Goal: Task Accomplishment & Management: Complete application form

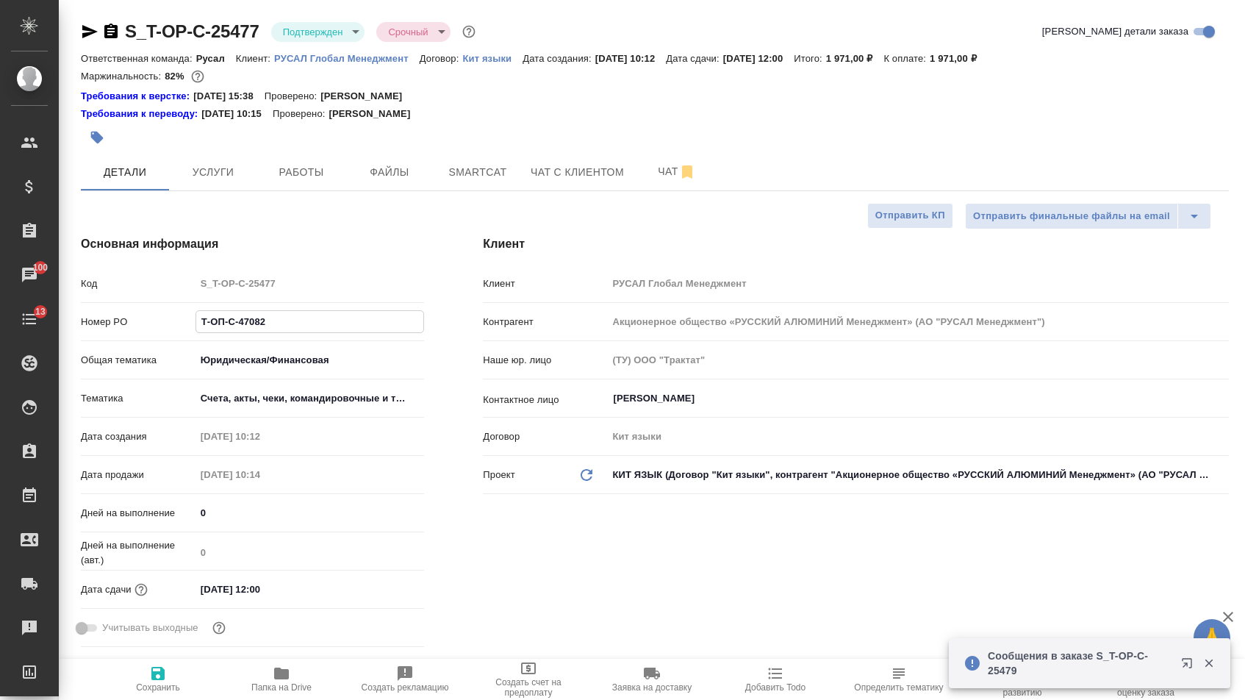
select select "RU"
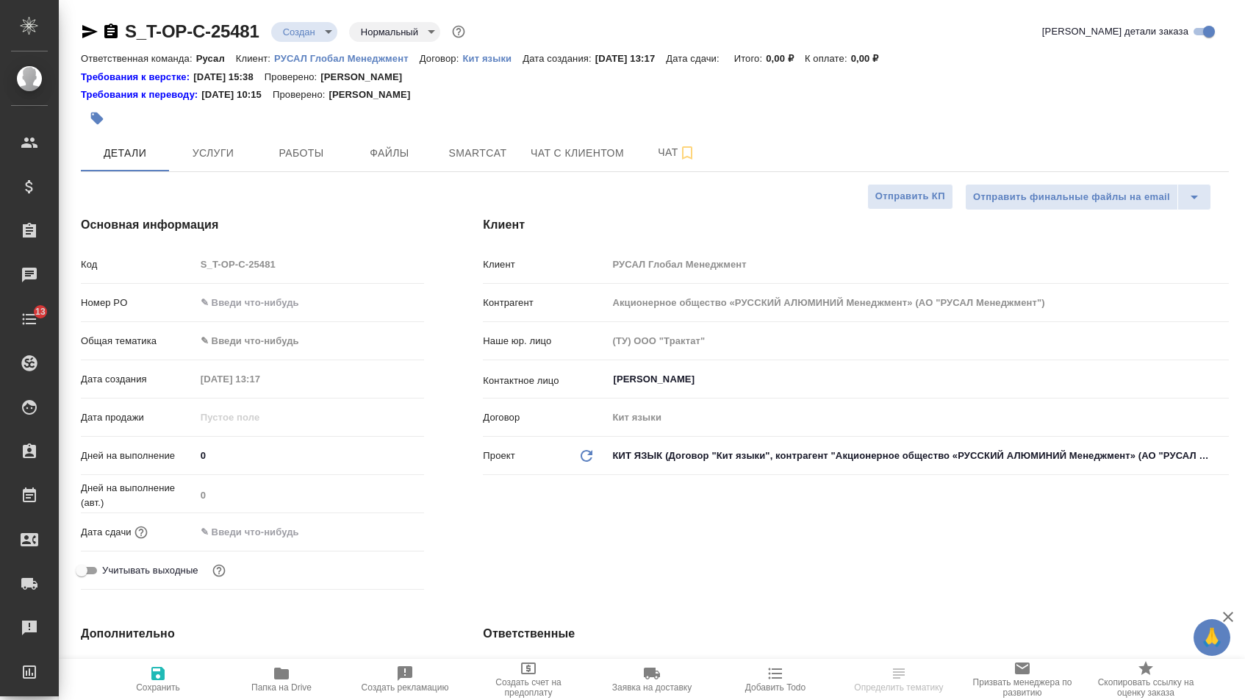
select select "RU"
type input "[PERSON_NAME]"
click at [284, 309] on input "text" at bounding box center [310, 302] width 228 height 21
paste input "Сертификат Балтика_WTE_print"
type input "Сертификат Балтика_WTE_print"
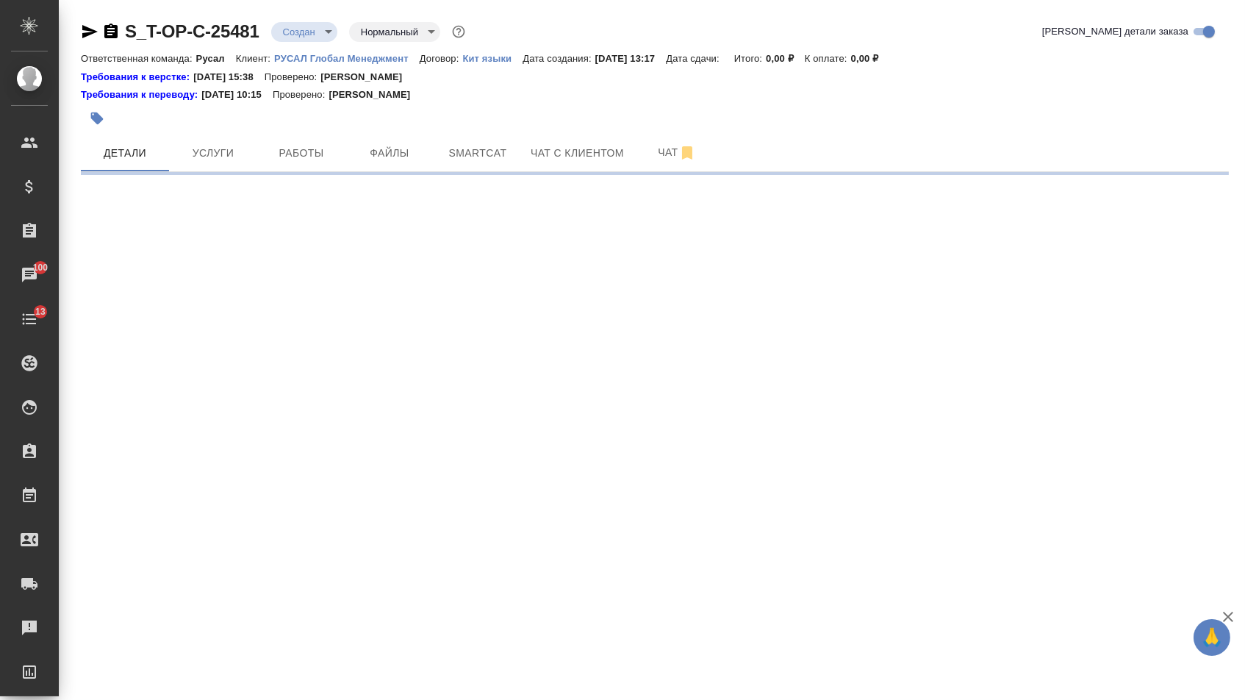
select select "RU"
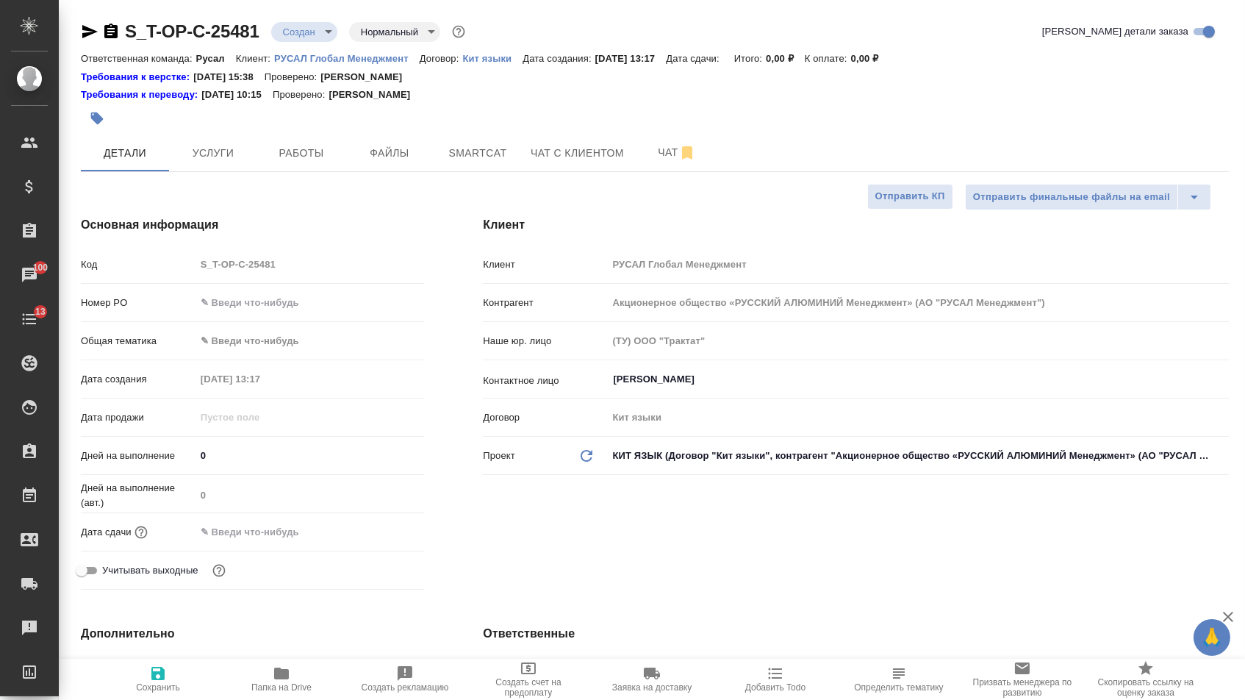
type textarea "x"
click at [273, 304] on input "text" at bounding box center [310, 302] width 228 height 21
paste input "Т-ОП-С-47085"
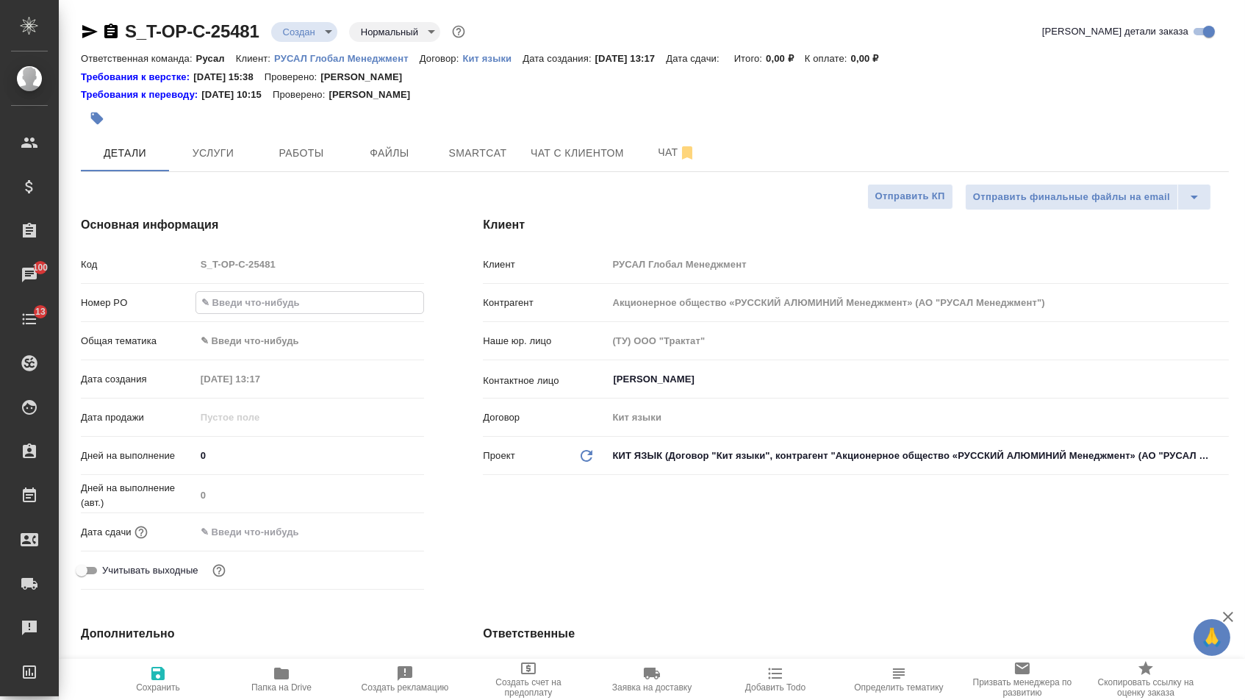
type input "Т-ОП-С-47085"
type textarea "x"
type input "Т-ОП-С-47085"
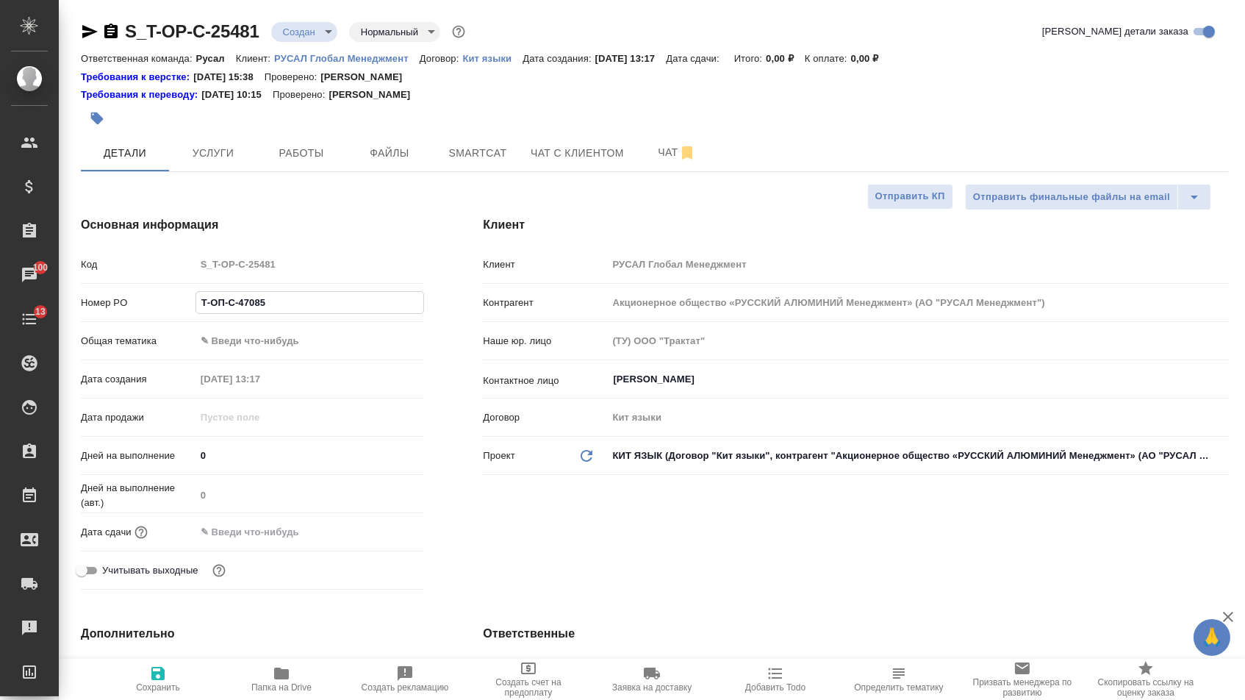
click at [265, 349] on body "🙏 .cls-1 fill:#fff; AWATERA [PERSON_NAME] Спецификации Заказы 100 Чаты 13 Todo …" at bounding box center [622, 350] width 1245 height 700
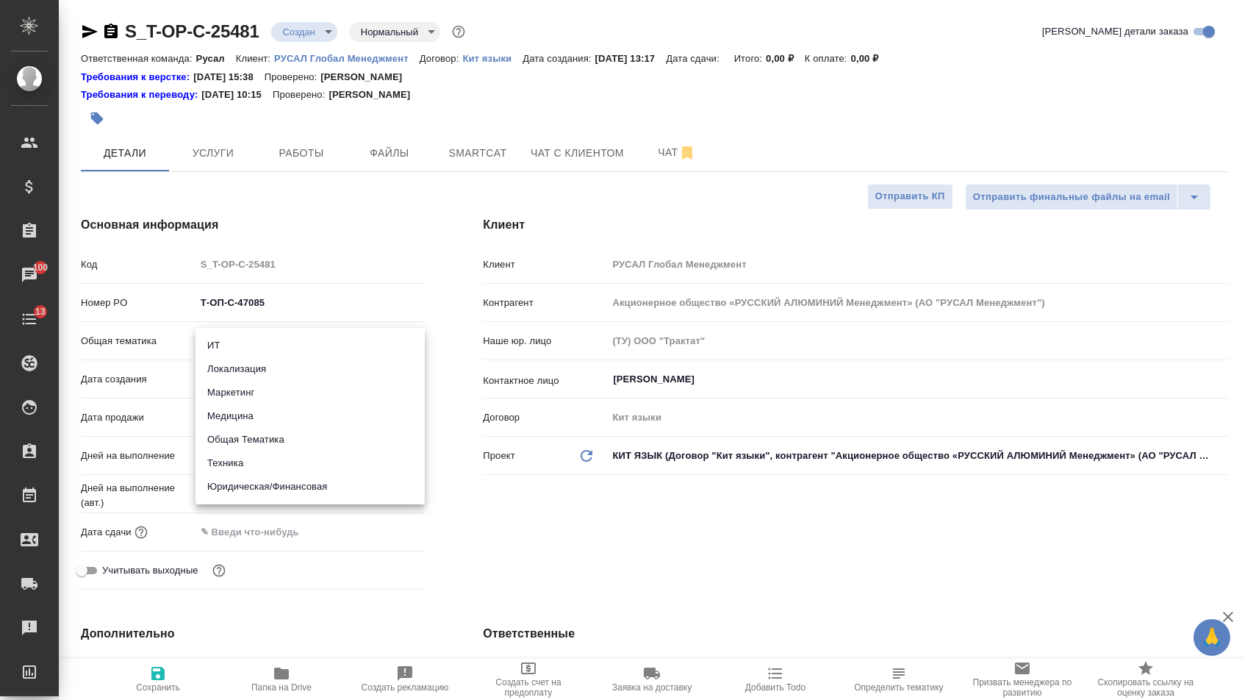
click at [249, 462] on li "Техника" at bounding box center [310, 463] width 229 height 24
type input "tech"
type textarea "x"
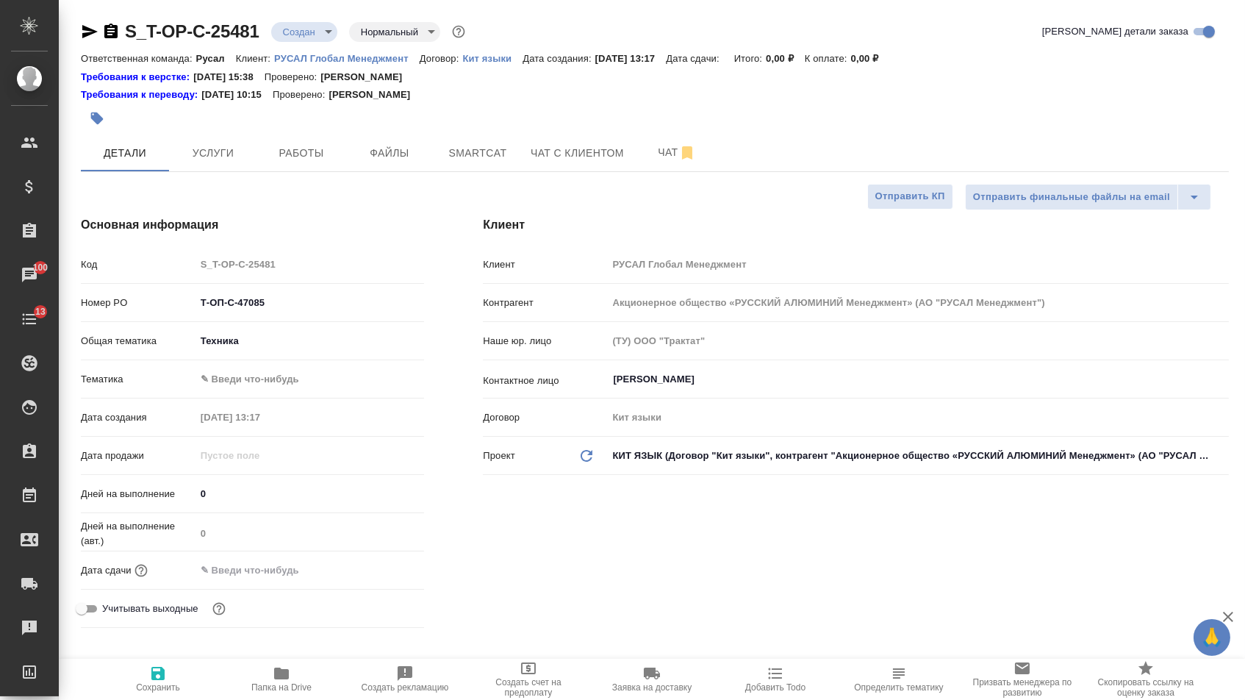
click at [248, 351] on body "🙏 .cls-1 fill:#fff; AWATERA [PERSON_NAME] Спецификации Заказы 100 Чаты 13 Todo …" at bounding box center [622, 350] width 1245 height 700
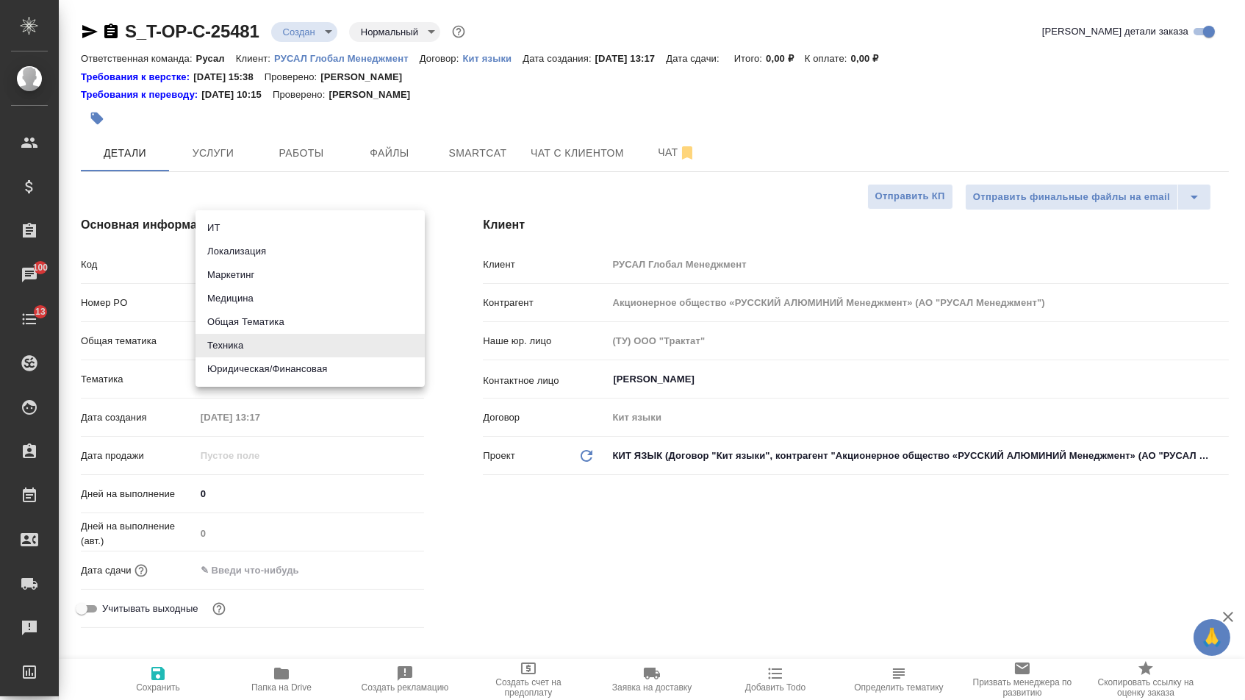
click at [243, 278] on li "Маркетинг" at bounding box center [310, 275] width 229 height 24
type input "marketing"
type textarea "x"
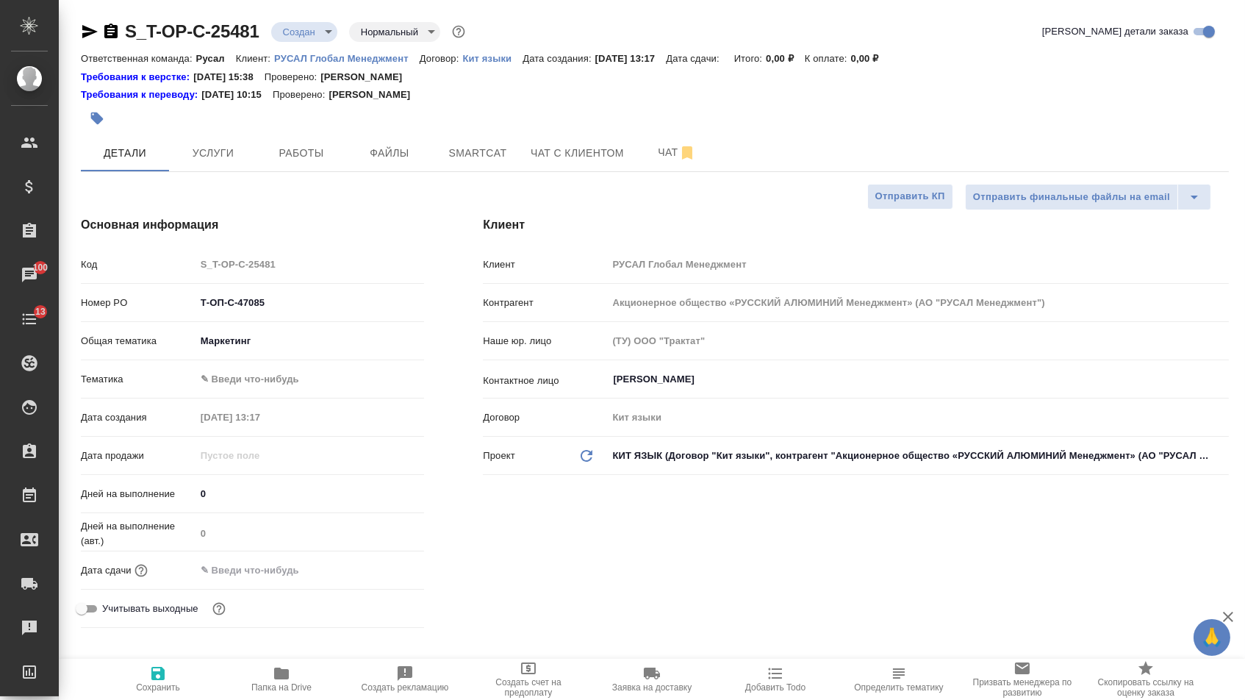
click at [243, 370] on body "🙏 .cls-1 fill:#fff; AWATERA [PERSON_NAME] Спецификации Заказы 100 Чаты 13 Todo …" at bounding box center [622, 350] width 1245 height 700
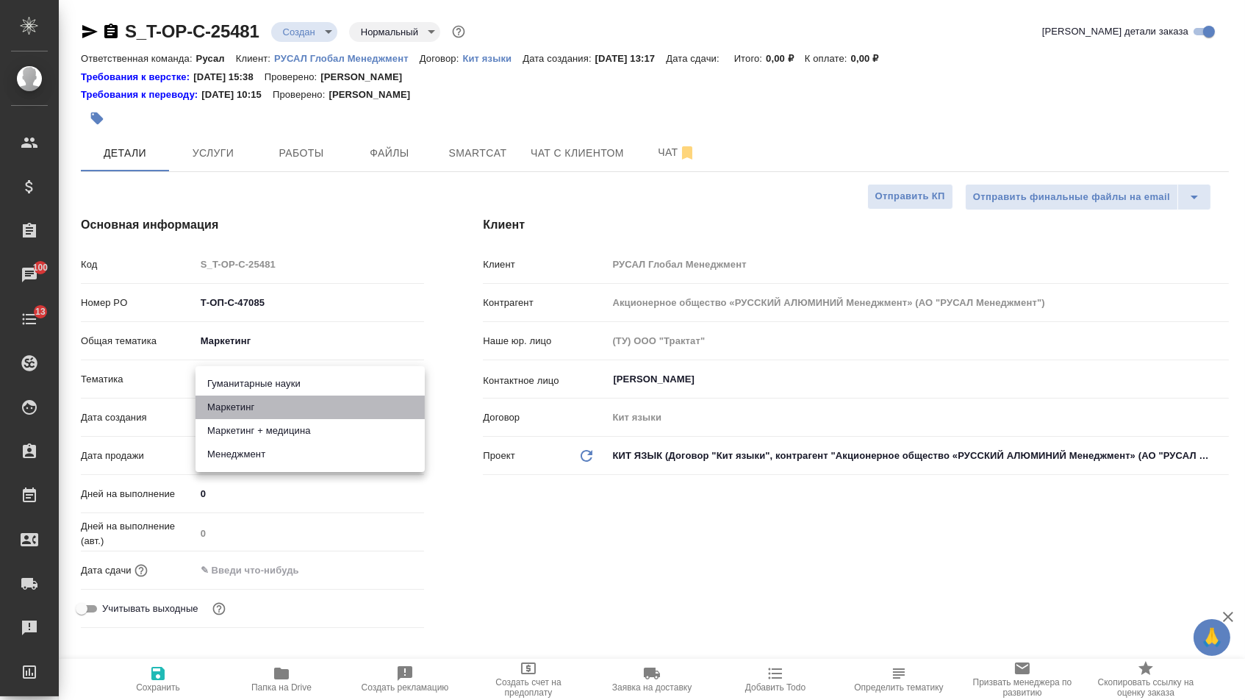
click at [246, 409] on li "Маркетинг" at bounding box center [310, 407] width 229 height 24
type textarea "x"
type input "5a8b8b956a9677013d343d63"
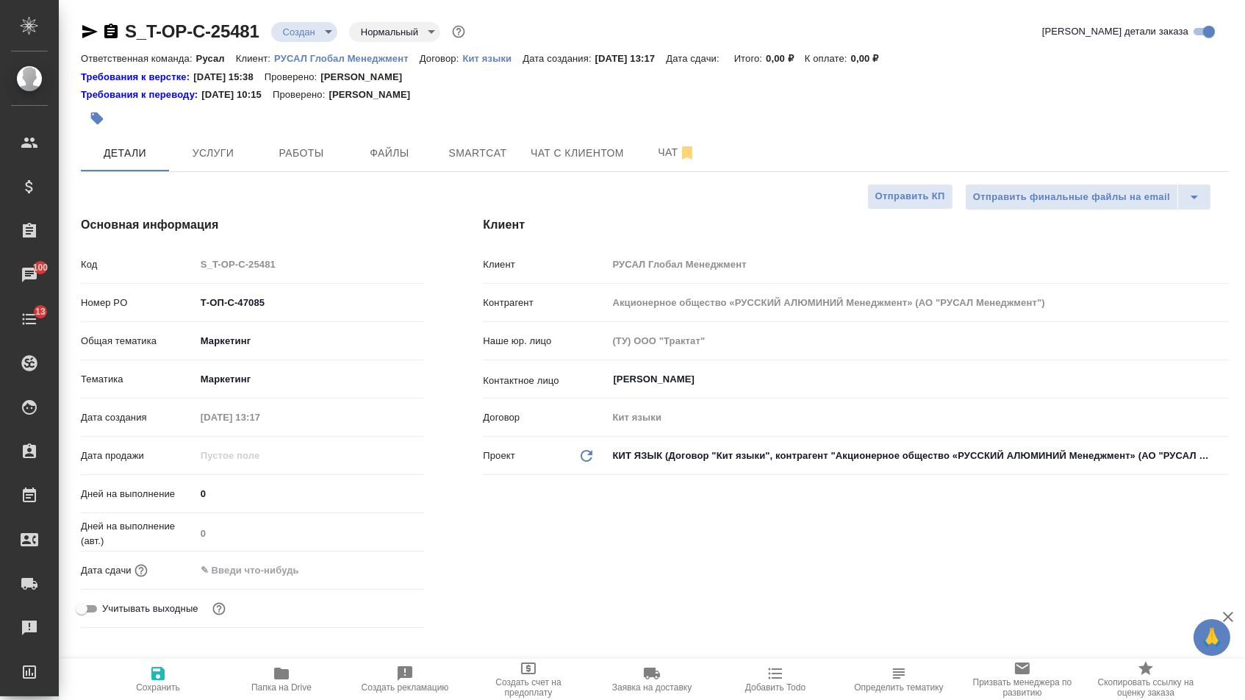
click at [251, 583] on div "Дата сдачи" at bounding box center [252, 570] width 343 height 26
click at [264, 575] on input "text" at bounding box center [260, 569] width 129 height 21
click at [381, 576] on icon "button" at bounding box center [382, 569] width 18 height 18
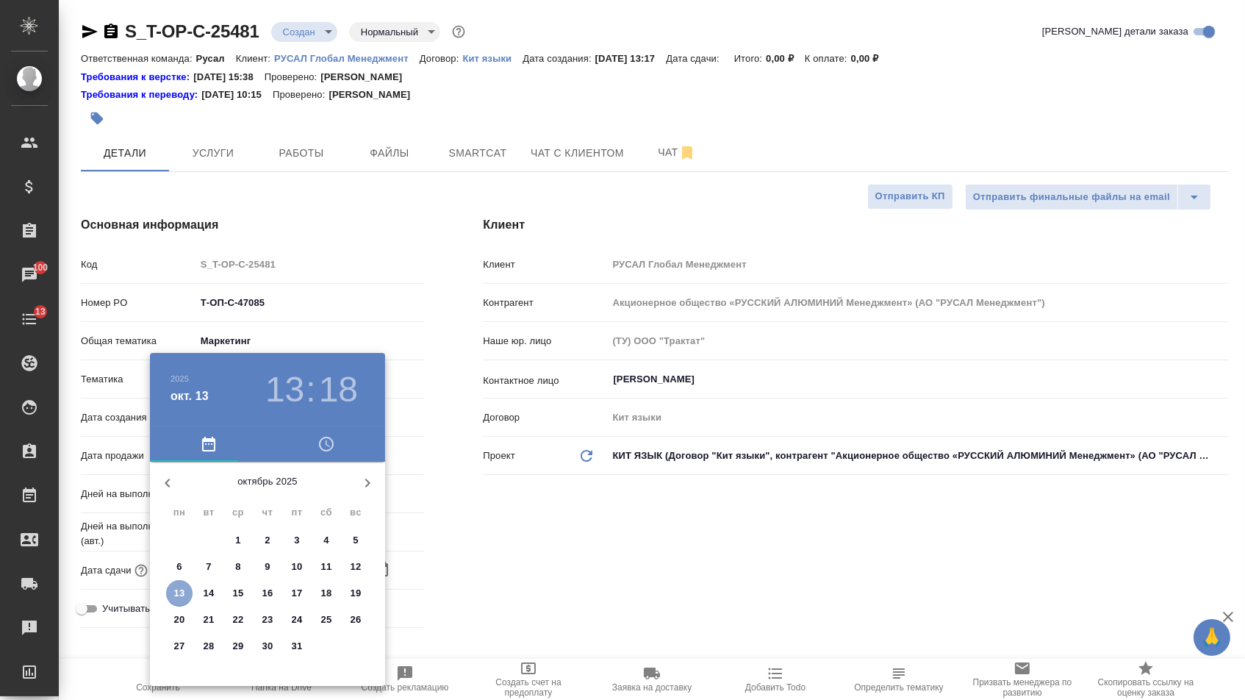
click at [185, 590] on span "13" at bounding box center [179, 593] width 26 height 15
type input "[DATE] 13:18"
type textarea "x"
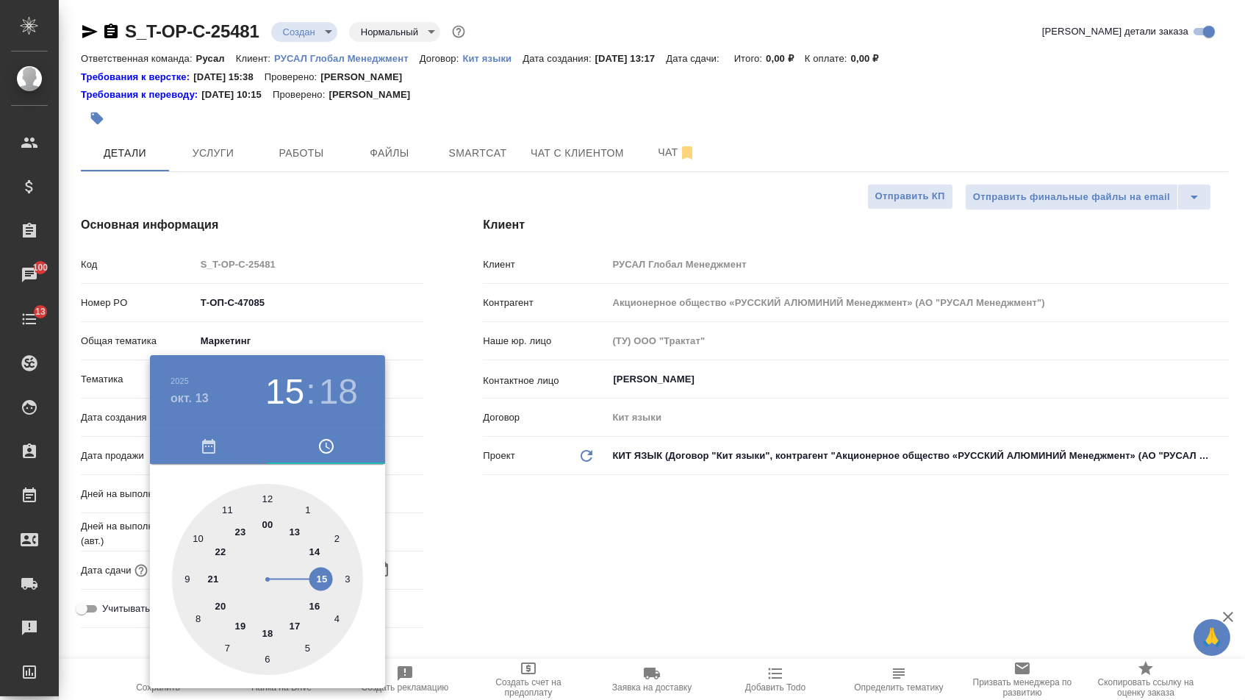
type textarea "x"
click at [321, 580] on div at bounding box center [267, 579] width 191 height 191
type input "[DATE] 15:18"
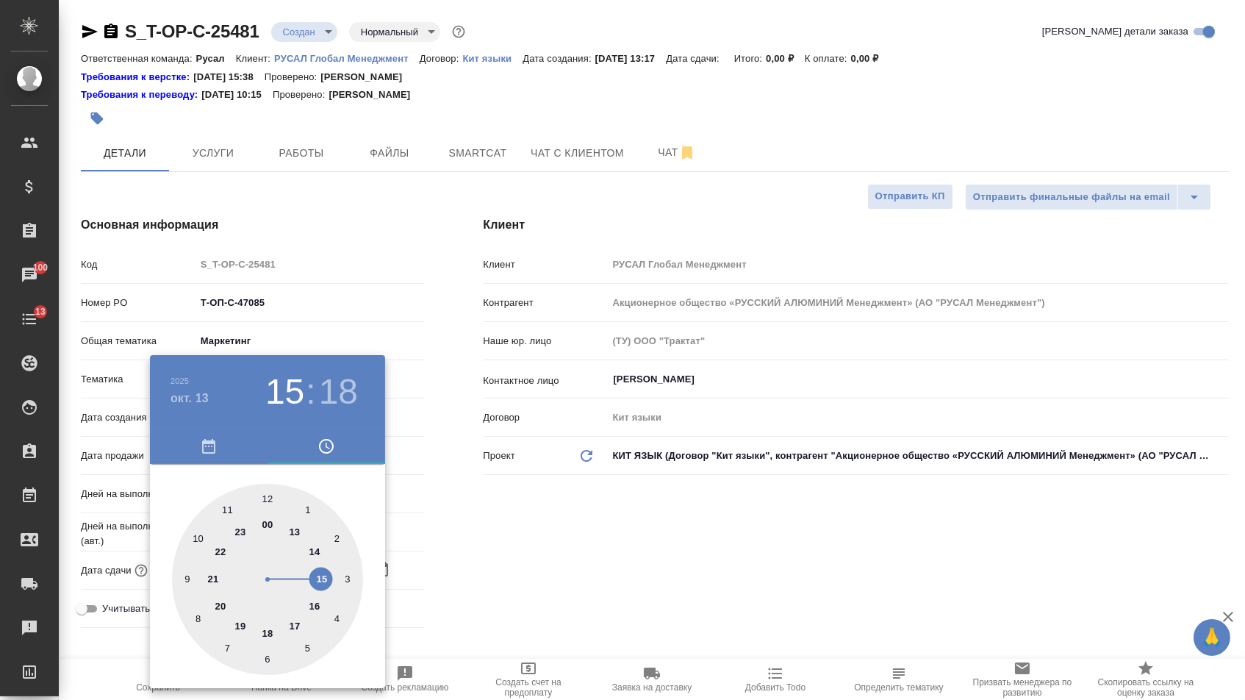
type textarea "x"
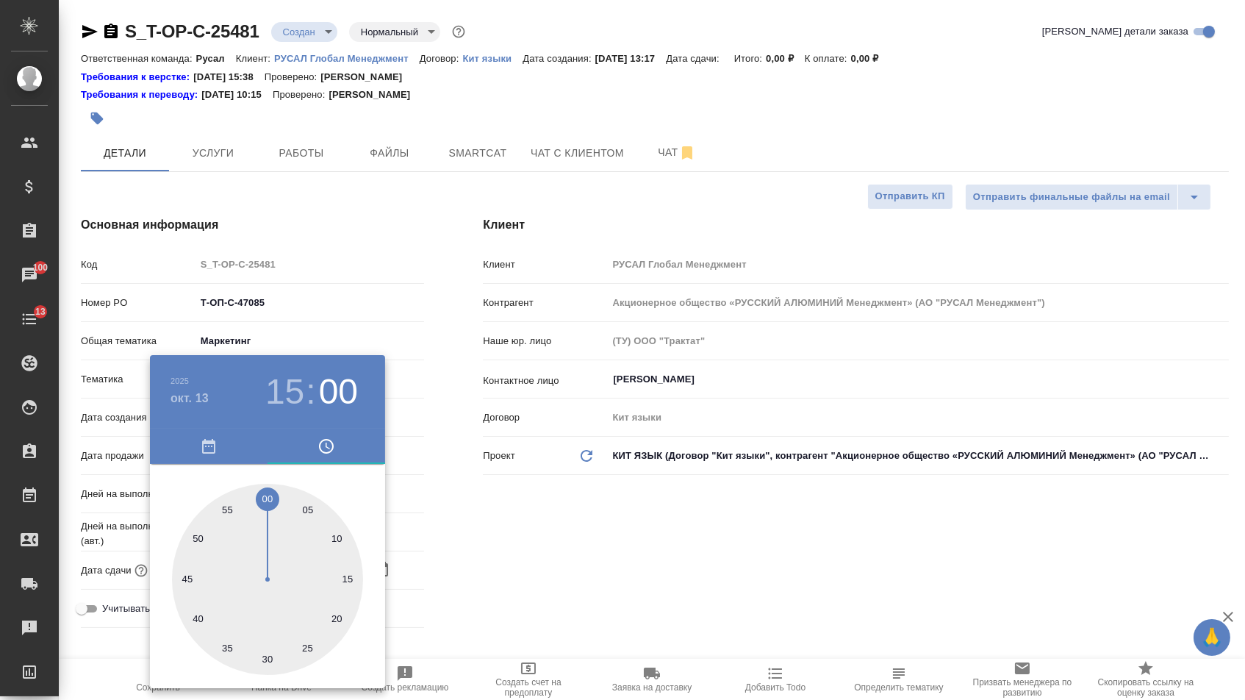
type textarea "x"
click at [270, 488] on div at bounding box center [267, 579] width 191 height 191
type input "[DATE] 15:00"
type textarea "x"
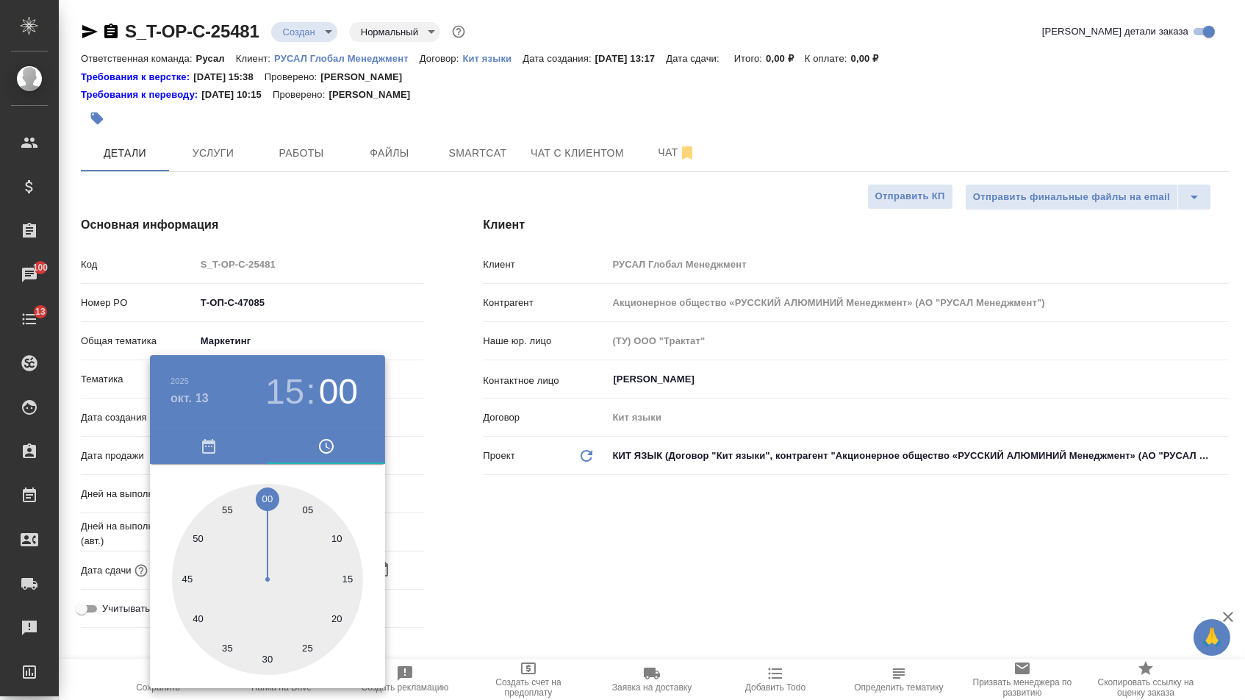
type textarea "x"
drag, startPoint x: 474, startPoint y: 492, endPoint x: 452, endPoint y: 501, distance: 23.5
click at [474, 492] on div at bounding box center [622, 350] width 1245 height 700
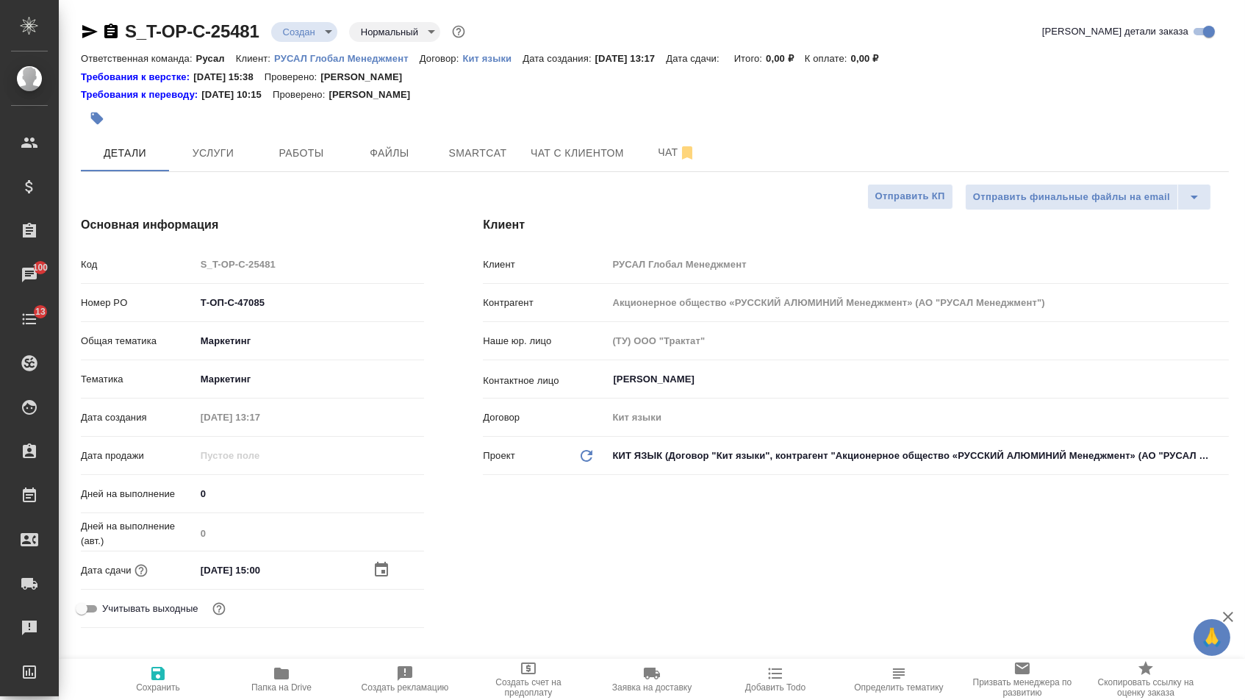
click at [178, 674] on span "Сохранить" at bounding box center [158, 678] width 106 height 28
type textarea "x"
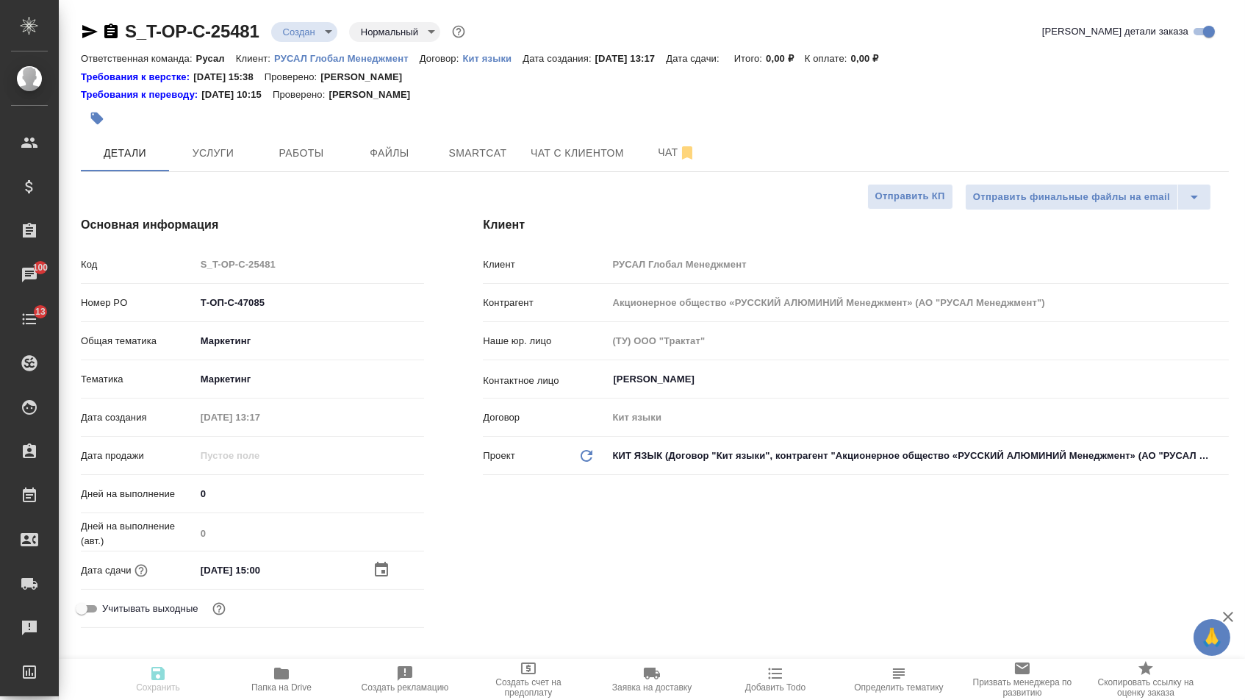
type textarea "x"
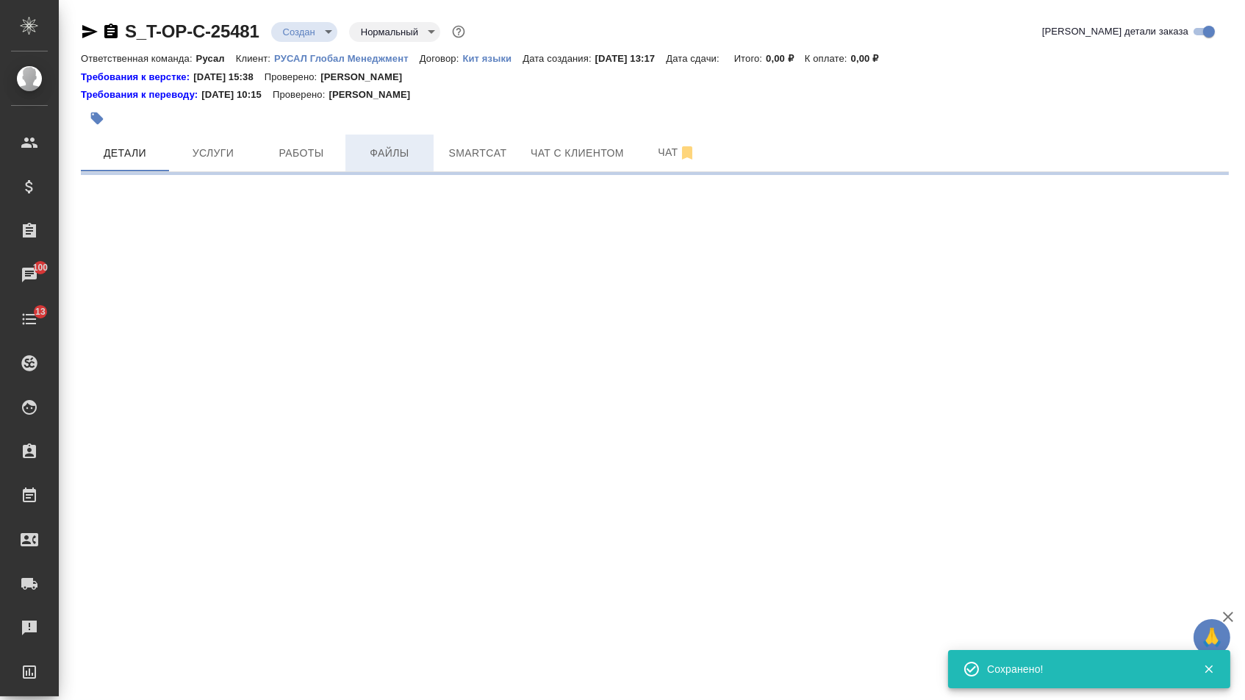
select select "RU"
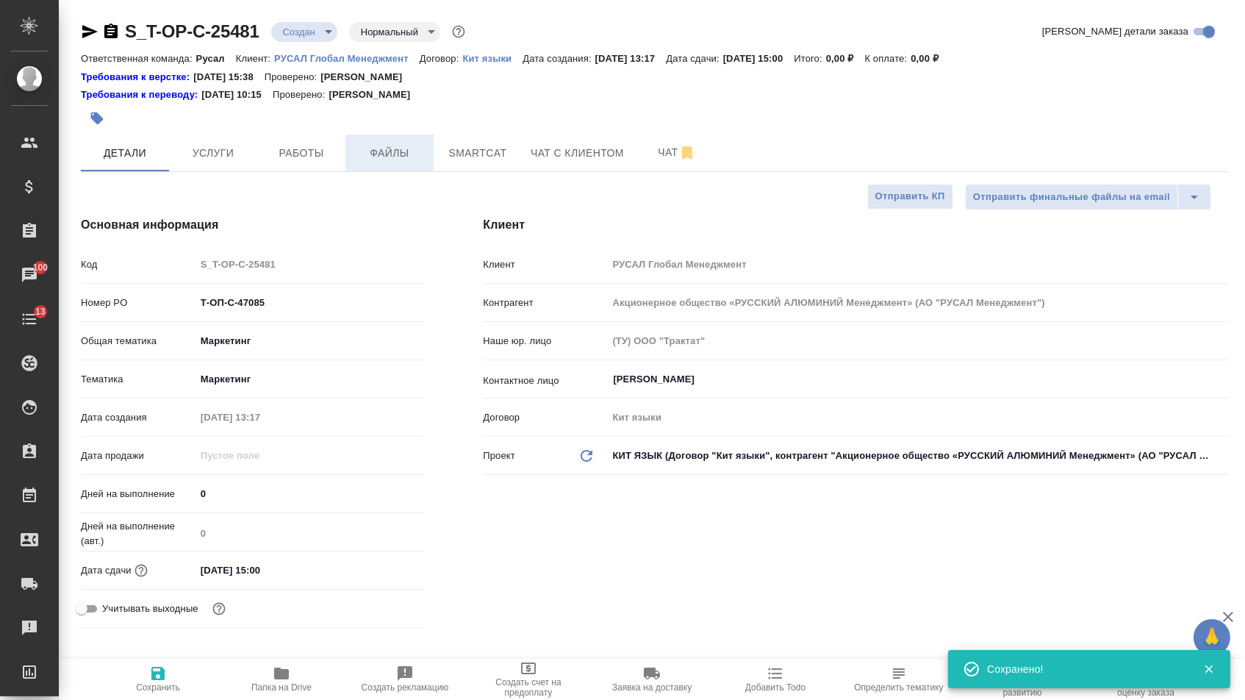
type textarea "x"
click at [405, 148] on span "Файлы" at bounding box center [389, 153] width 71 height 18
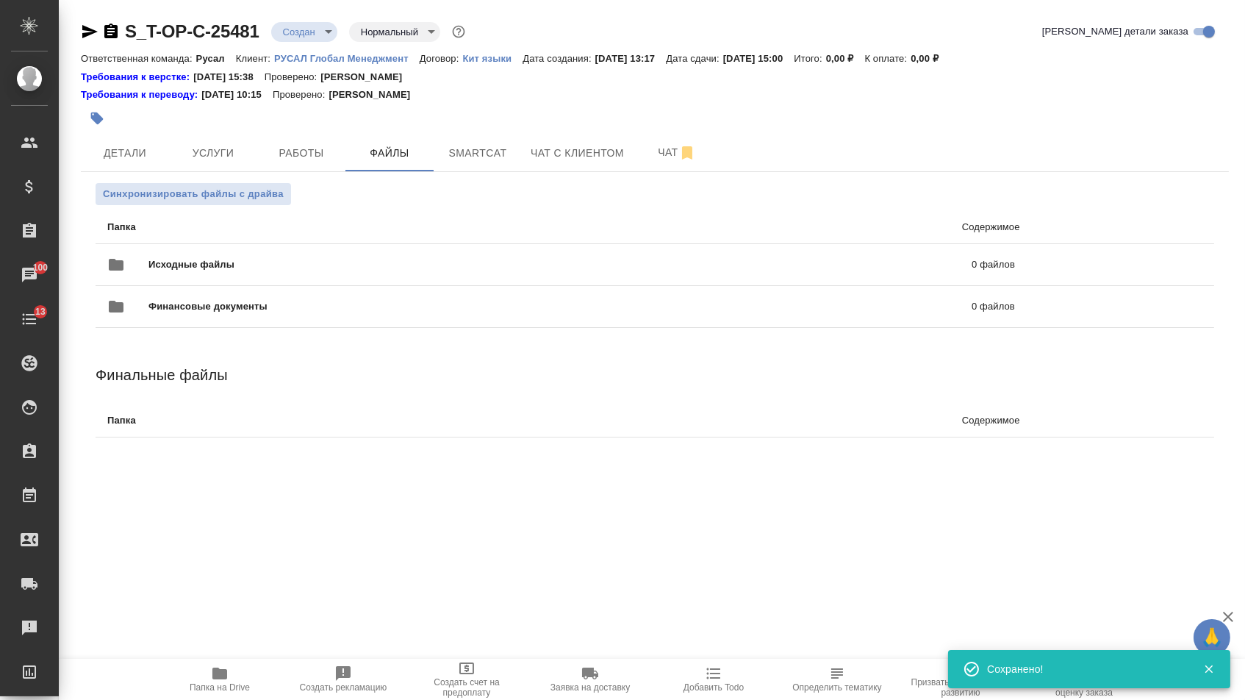
click at [278, 229] on p "Папка" at bounding box center [328, 227] width 442 height 15
click at [268, 247] on div "Исходные файлы 0 файлов" at bounding box center [561, 264] width 937 height 65
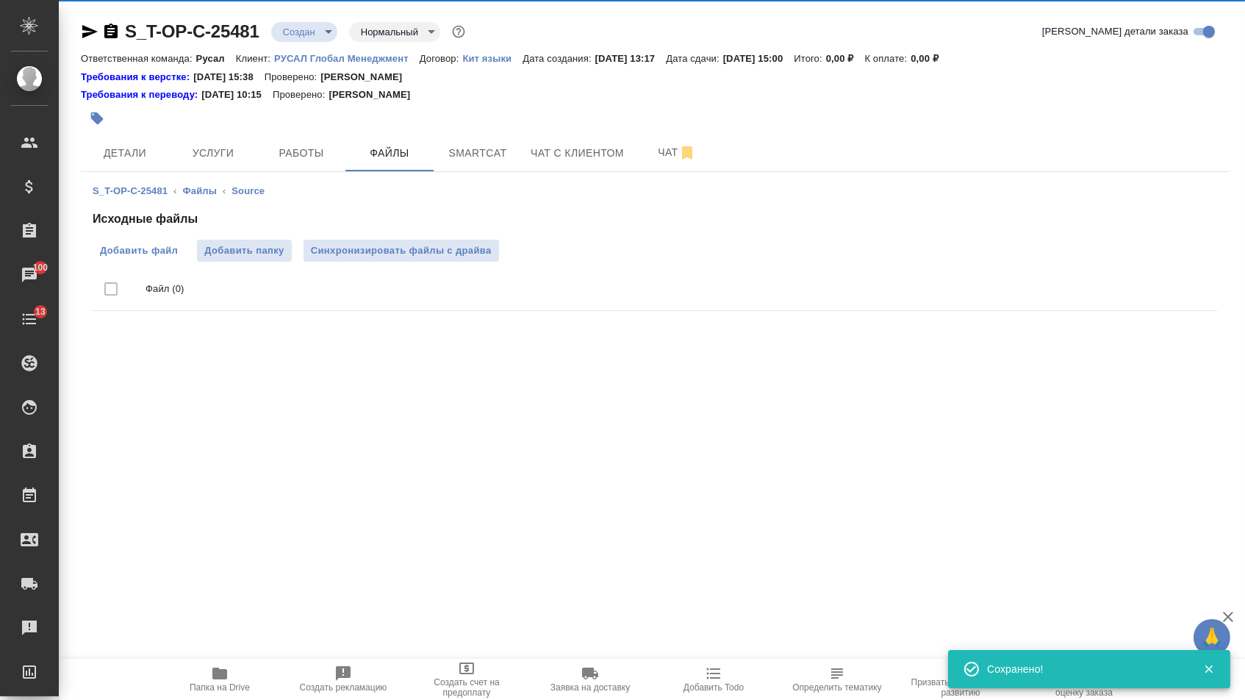
click at [161, 243] on label "Добавить файл" at bounding box center [139, 251] width 93 height 22
click at [0, 0] on input "Добавить файл" at bounding box center [0, 0] width 0 height 0
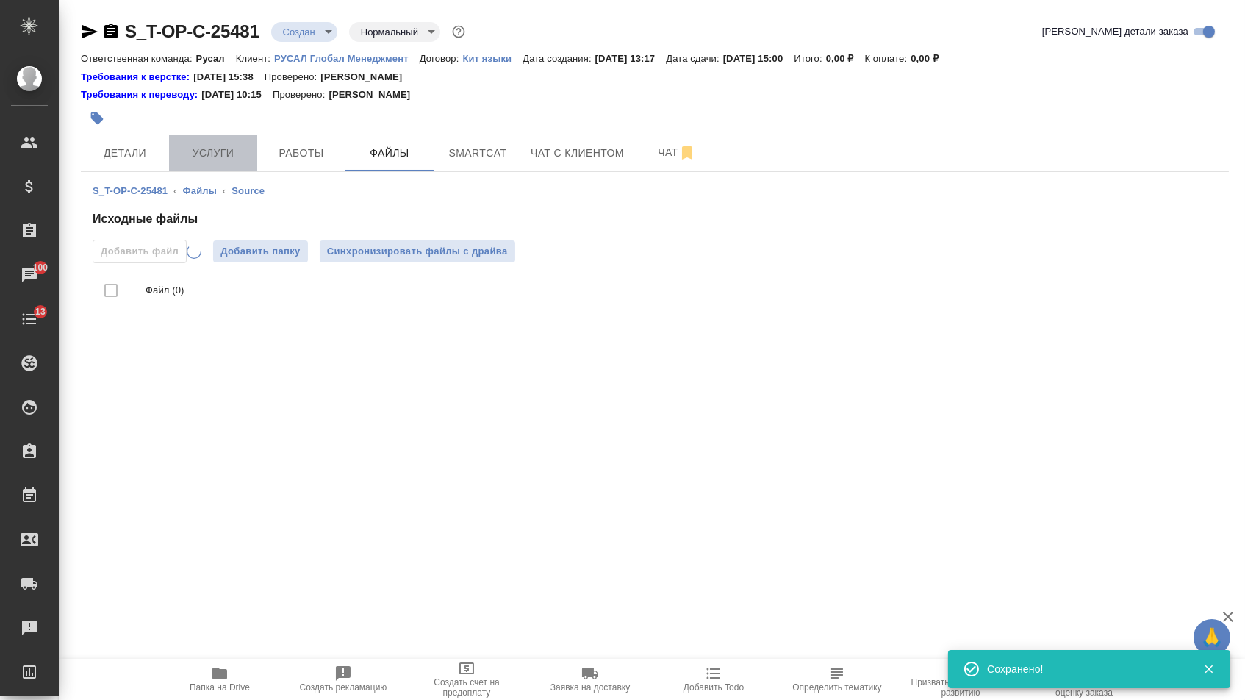
click at [202, 153] on span "Услуги" at bounding box center [213, 153] width 71 height 18
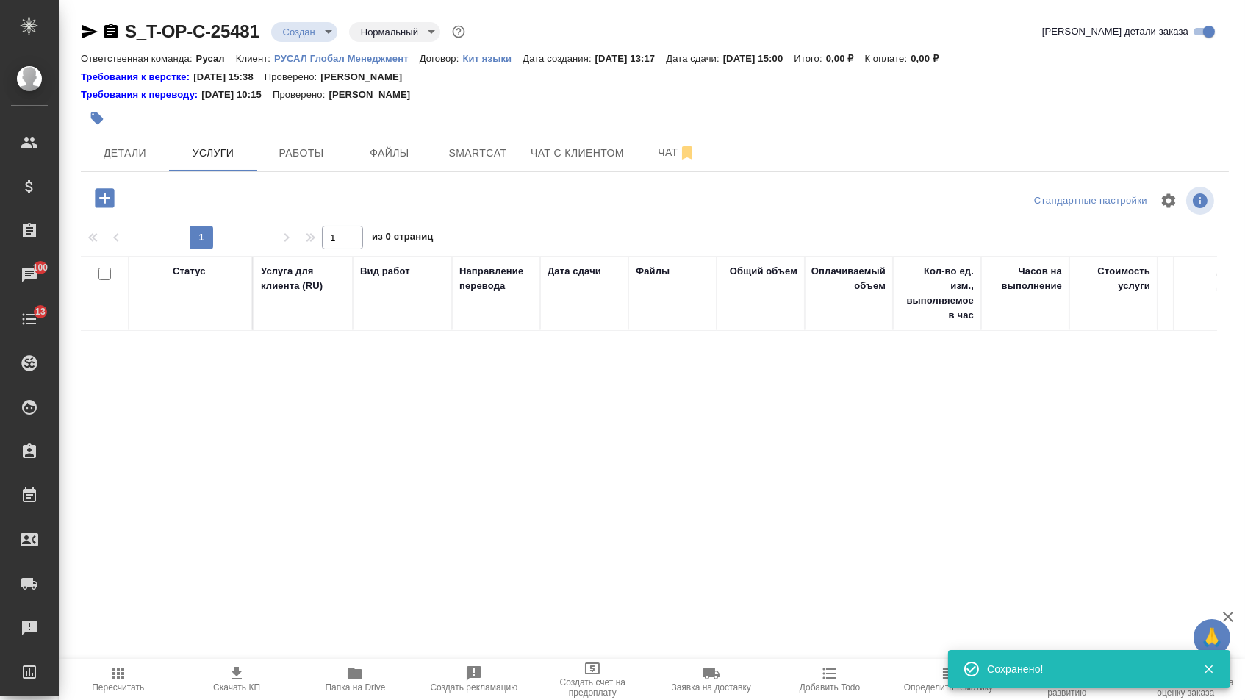
click at [105, 203] on icon "button" at bounding box center [105, 198] width 26 height 26
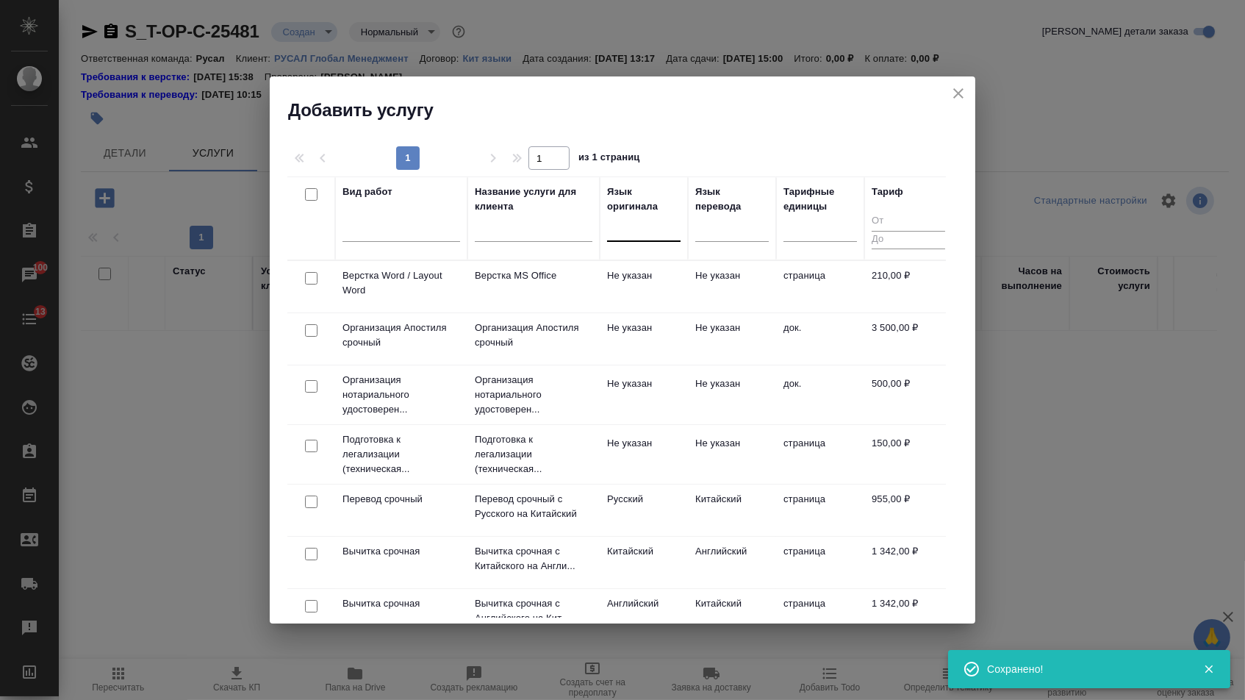
click at [646, 238] on div at bounding box center [644, 228] width 74 height 28
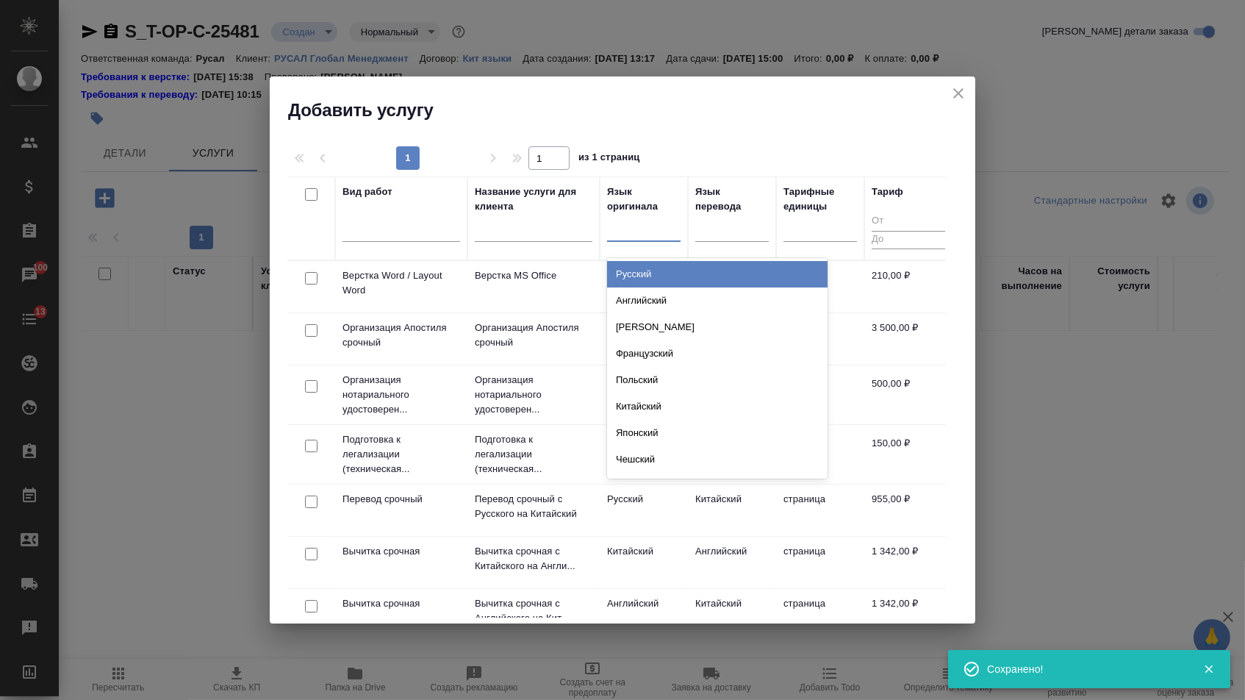
click at [644, 268] on div "Русский" at bounding box center [717, 274] width 221 height 26
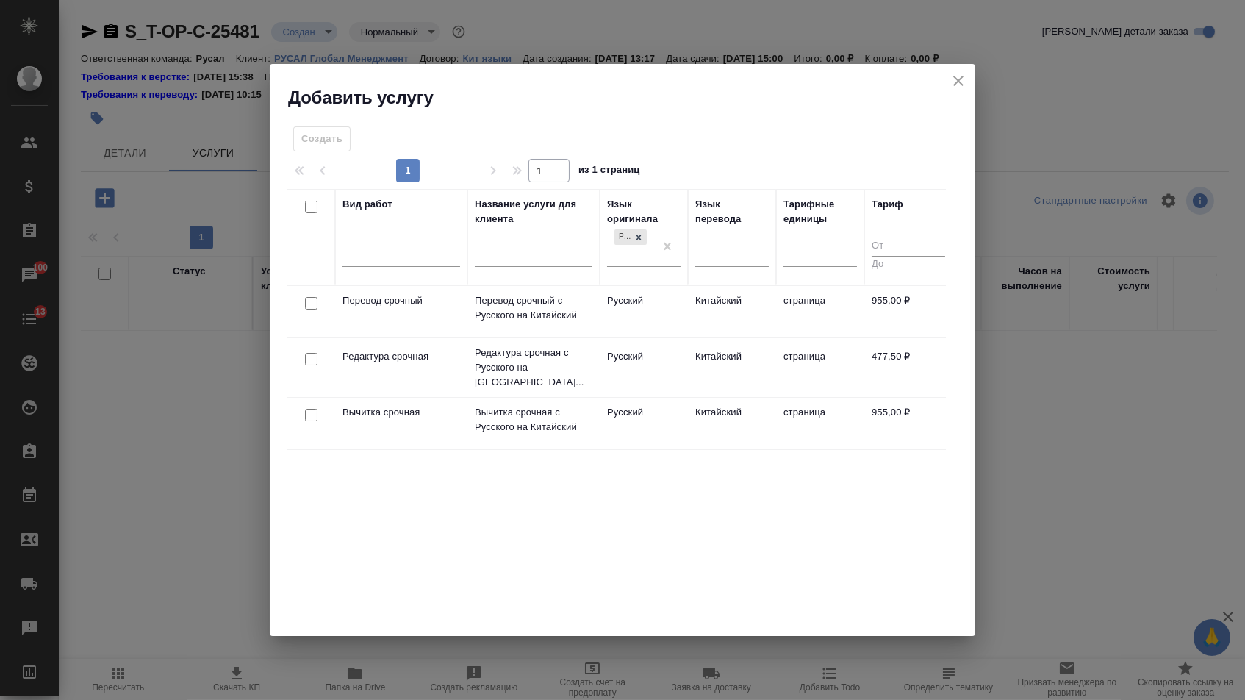
click at [306, 303] on input "checkbox" at bounding box center [311, 303] width 12 height 12
checkbox input "true"
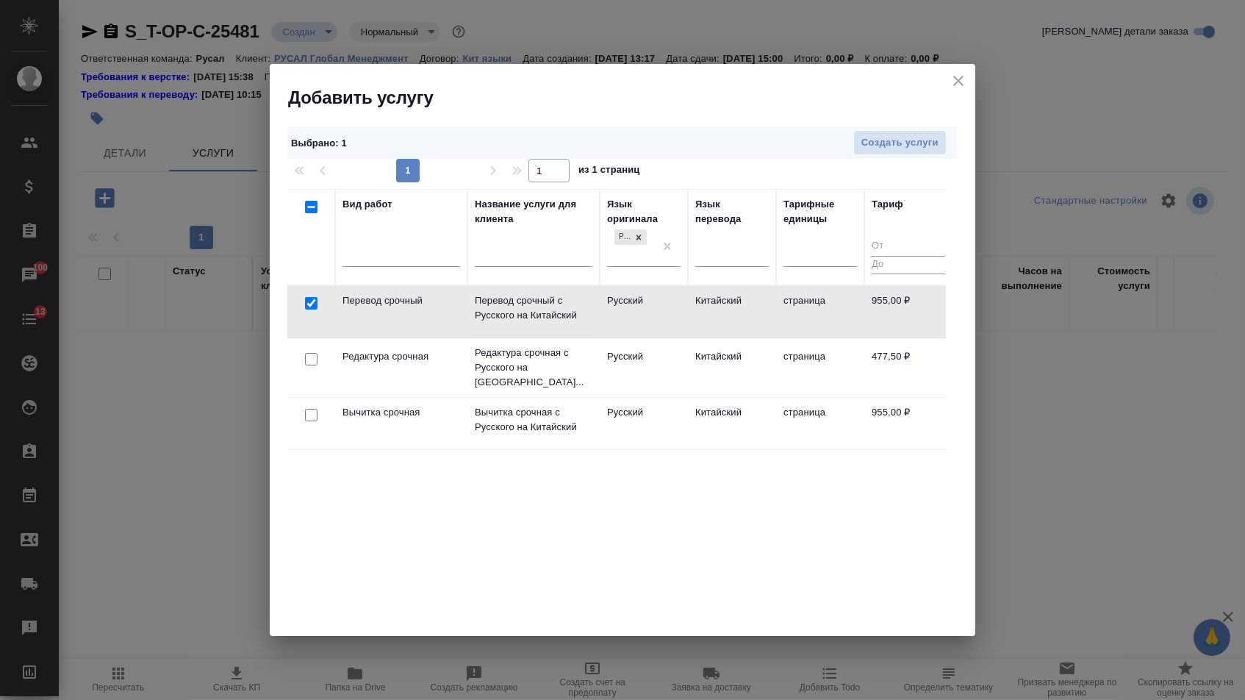
click at [307, 360] on input "checkbox" at bounding box center [311, 359] width 12 height 12
checkbox input "true"
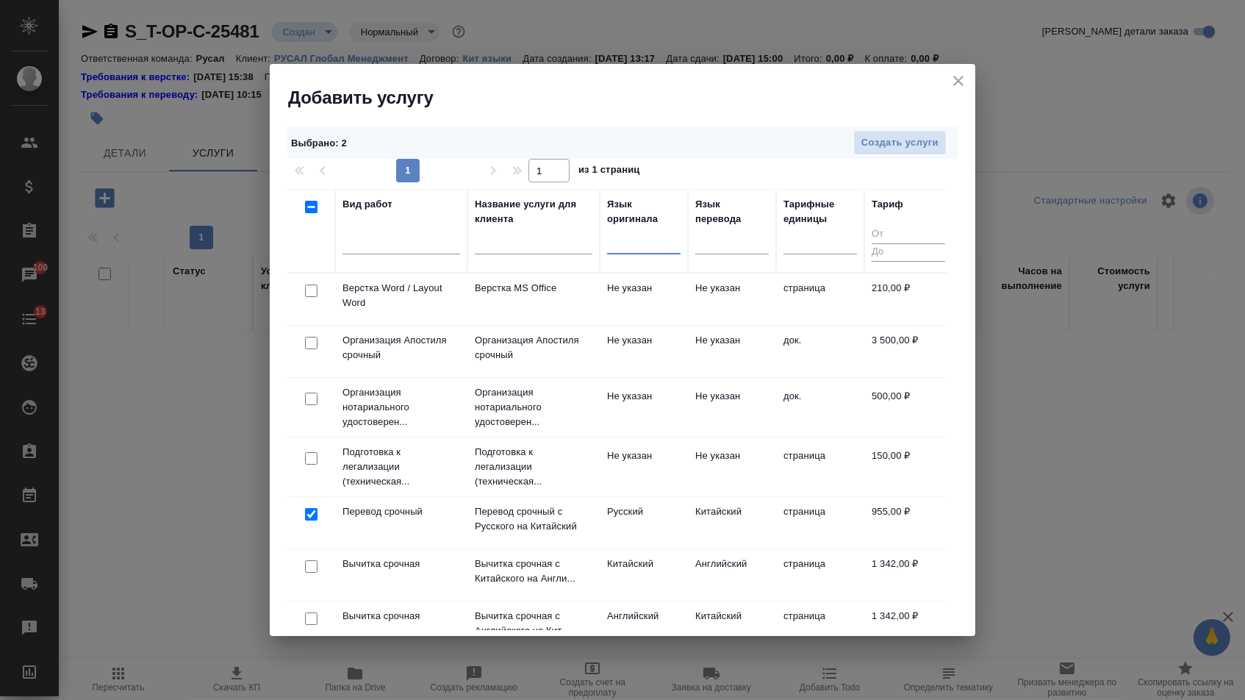
drag, startPoint x: 672, startPoint y: 248, endPoint x: 592, endPoint y: 248, distance: 80.1
click at [306, 295] on input "checkbox" at bounding box center [311, 290] width 12 height 12
checkbox input "true"
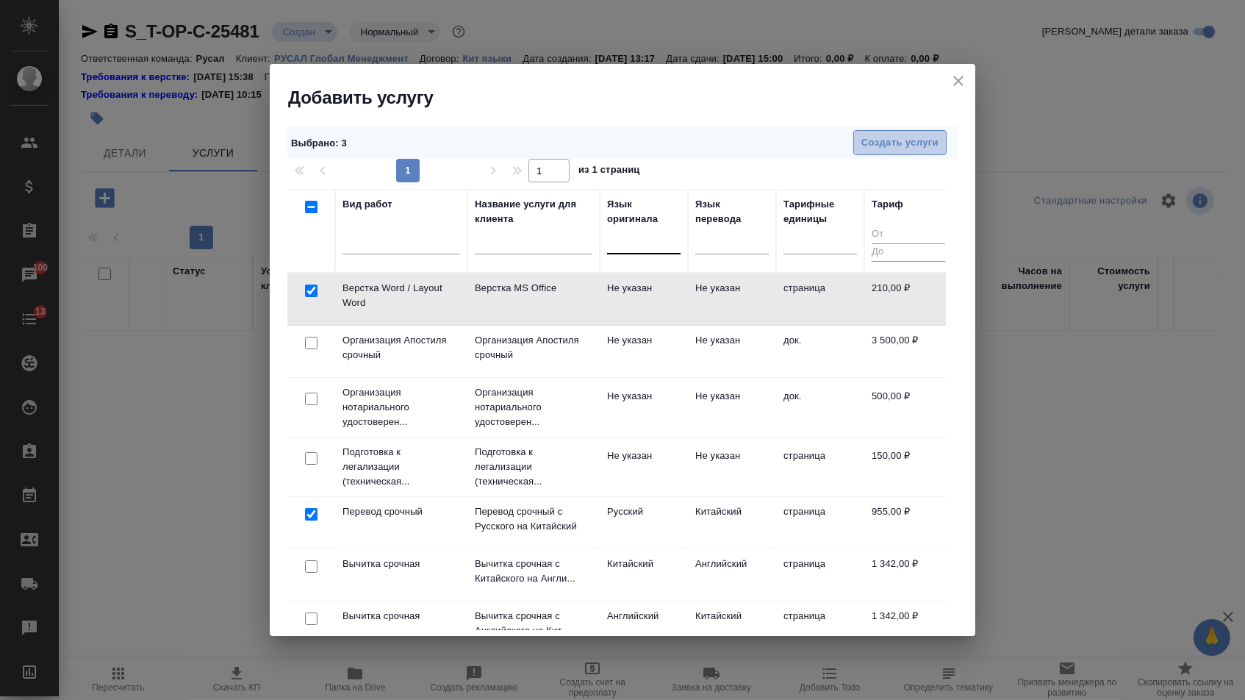
click at [900, 131] on button "Создать услуги" at bounding box center [899, 143] width 93 height 26
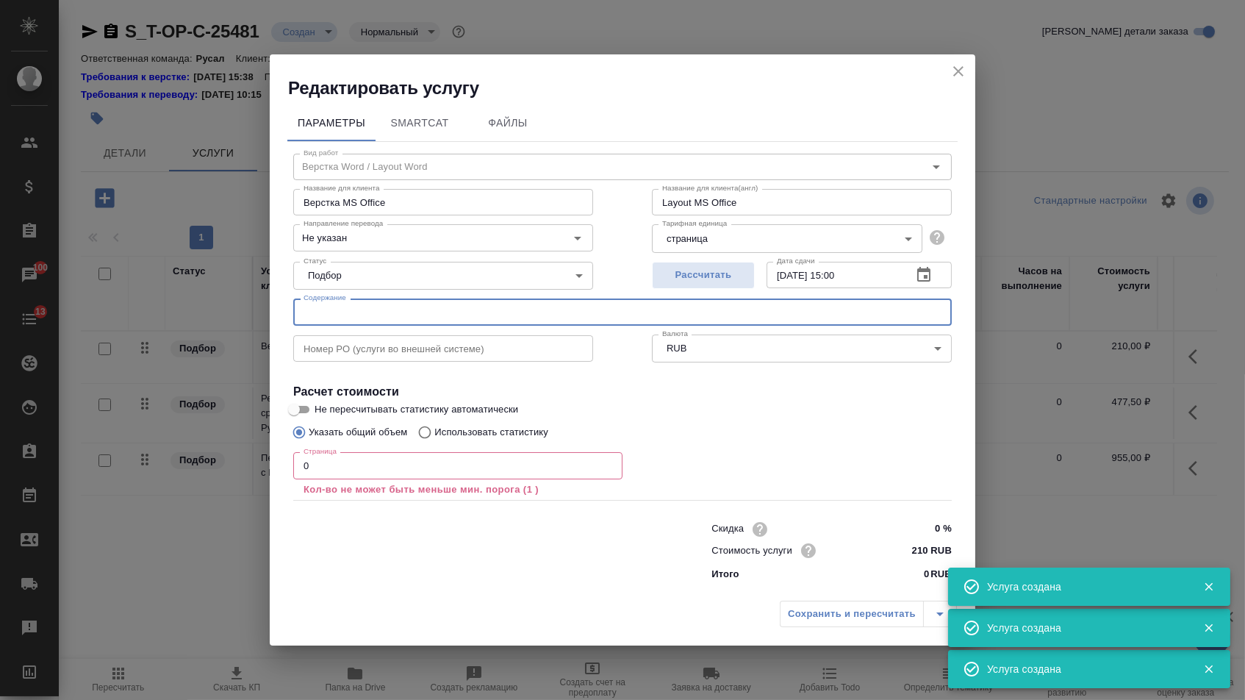
click at [379, 308] on input "text" at bounding box center [622, 311] width 659 height 26
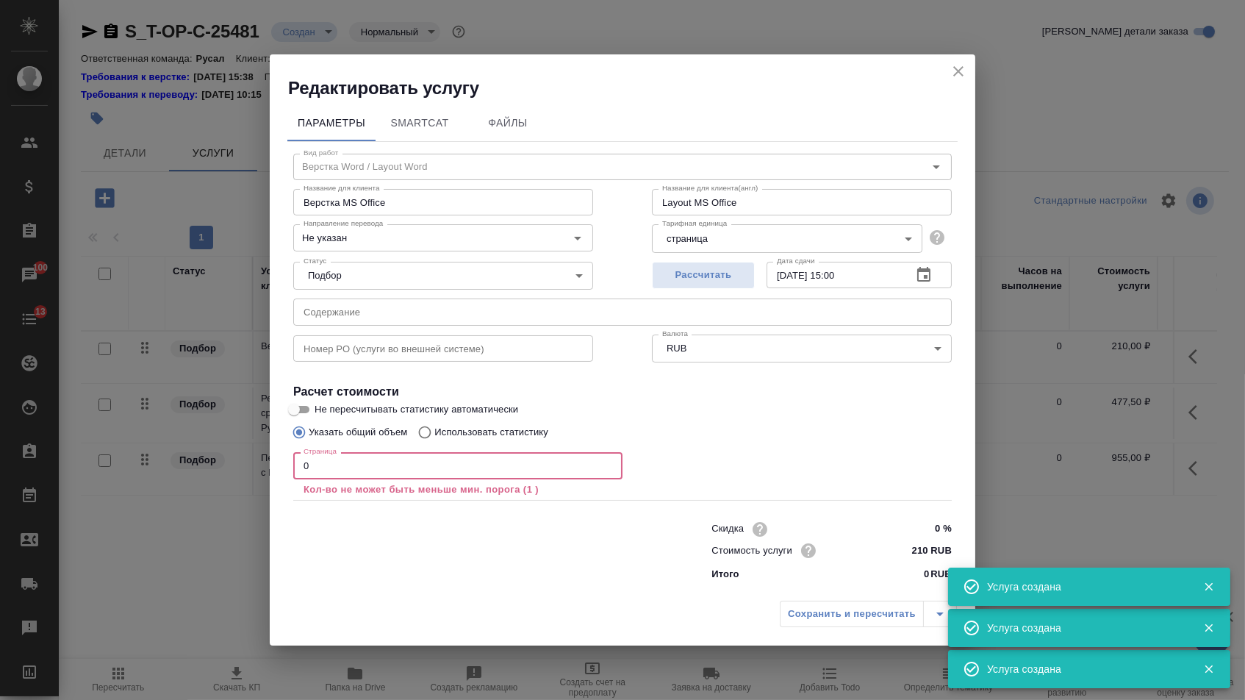
drag, startPoint x: 315, startPoint y: 471, endPoint x: 261, endPoint y: 470, distance: 54.4
click at [264, 472] on div "Редактировать услугу Параметры SmartCat Файлы Вид работ Верстка Word / Layout W…" at bounding box center [622, 350] width 1245 height 700
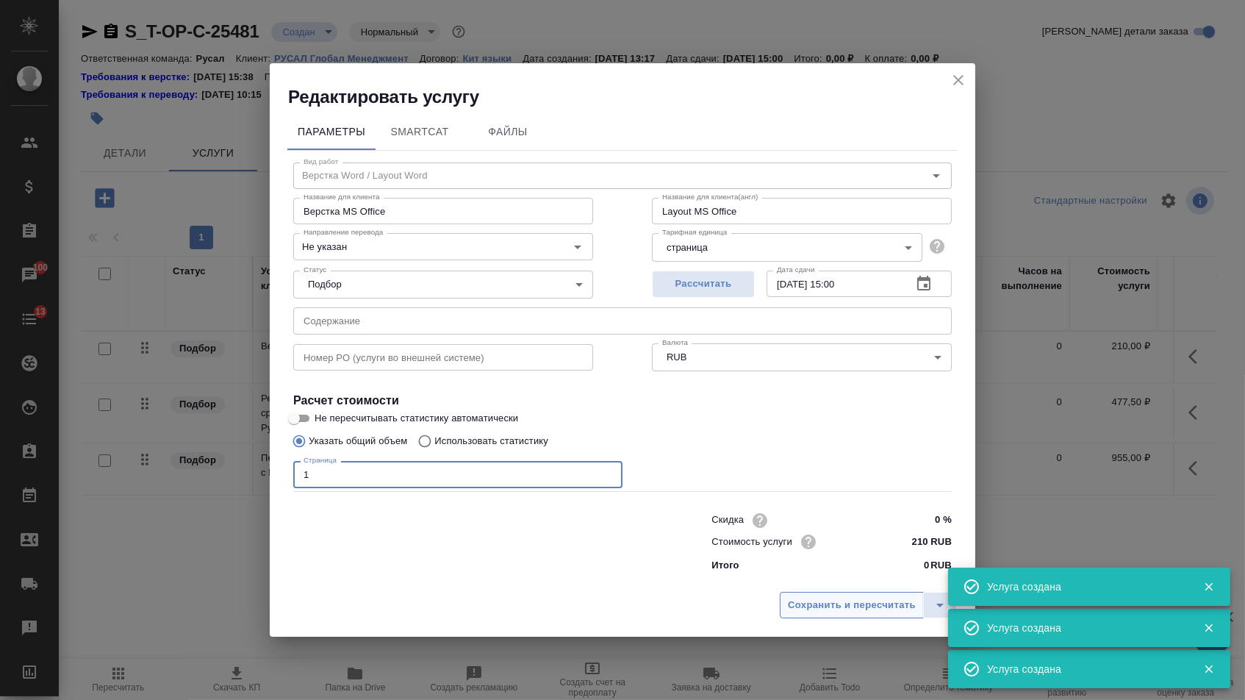
type input "1"
click at [820, 612] on span "Сохранить и пересчитать" at bounding box center [852, 605] width 128 height 17
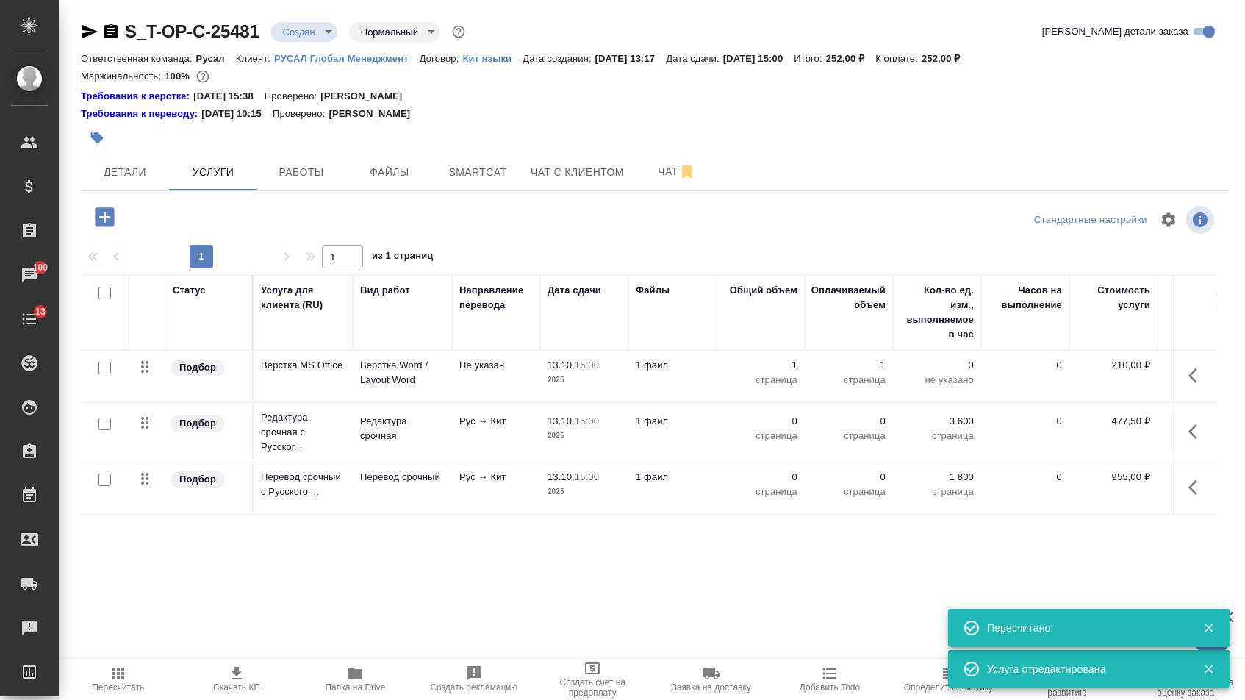
click at [1185, 482] on button "button" at bounding box center [1197, 487] width 35 height 35
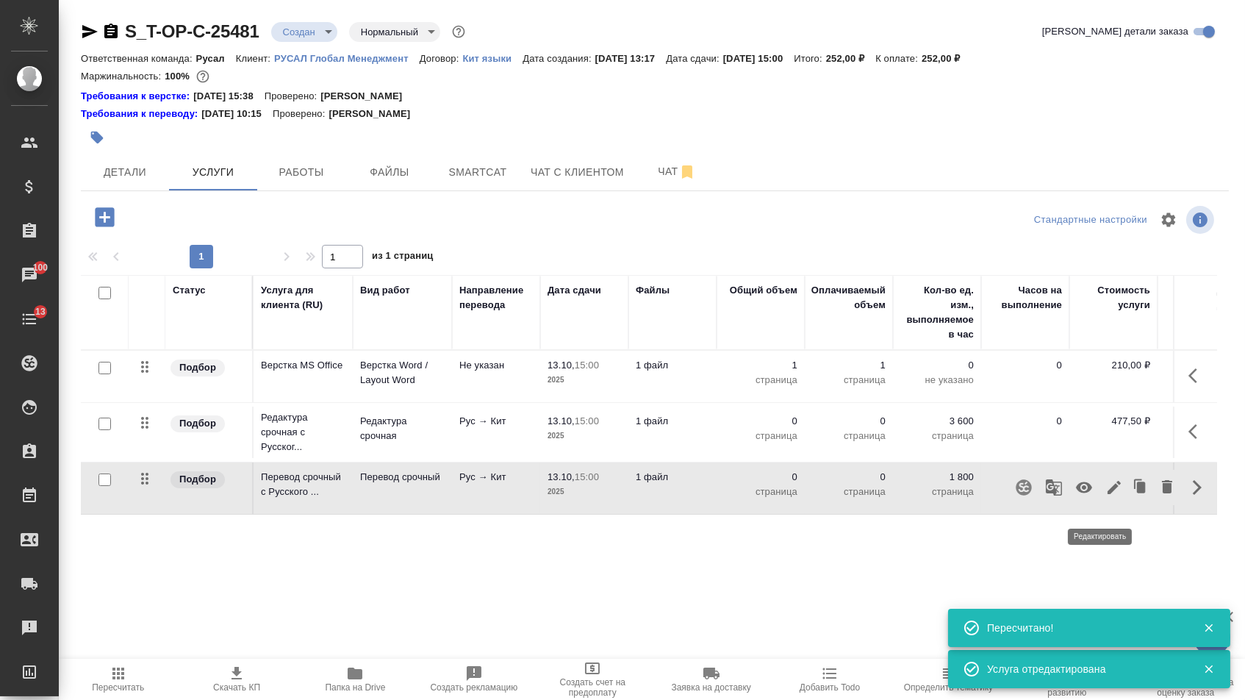
click at [1108, 494] on icon "button" at bounding box center [1114, 487] width 13 height 13
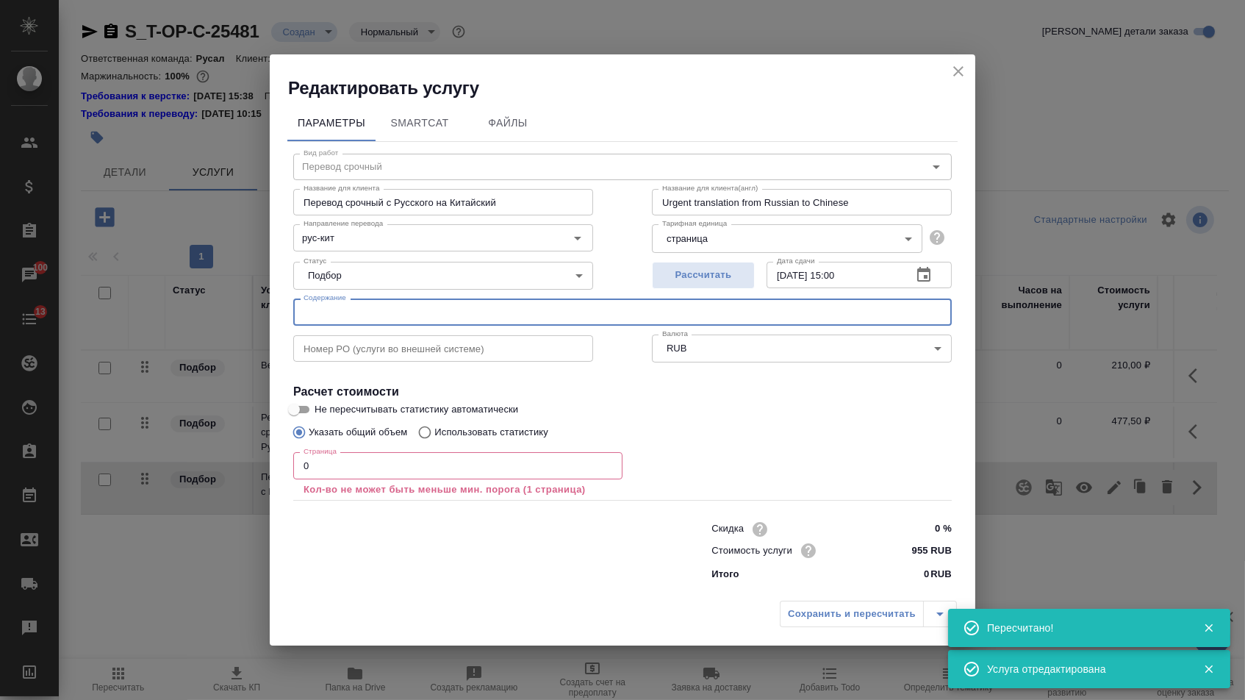
click at [536, 316] on input "text" at bounding box center [622, 311] width 659 height 26
paste input "О компании рус и англ"
type input "О компании рус и англ"
click at [427, 468] on input "0" at bounding box center [457, 465] width 329 height 26
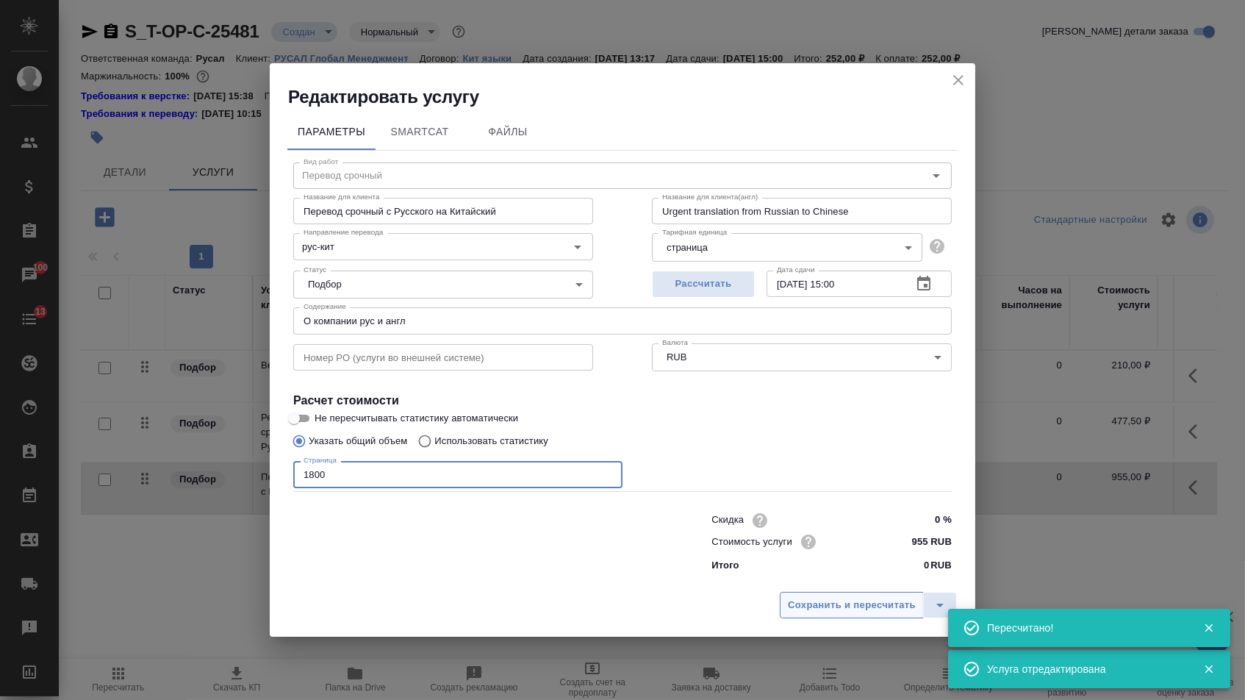
type input "1800"
click at [865, 608] on span "Сохранить и пересчитать" at bounding box center [852, 605] width 128 height 17
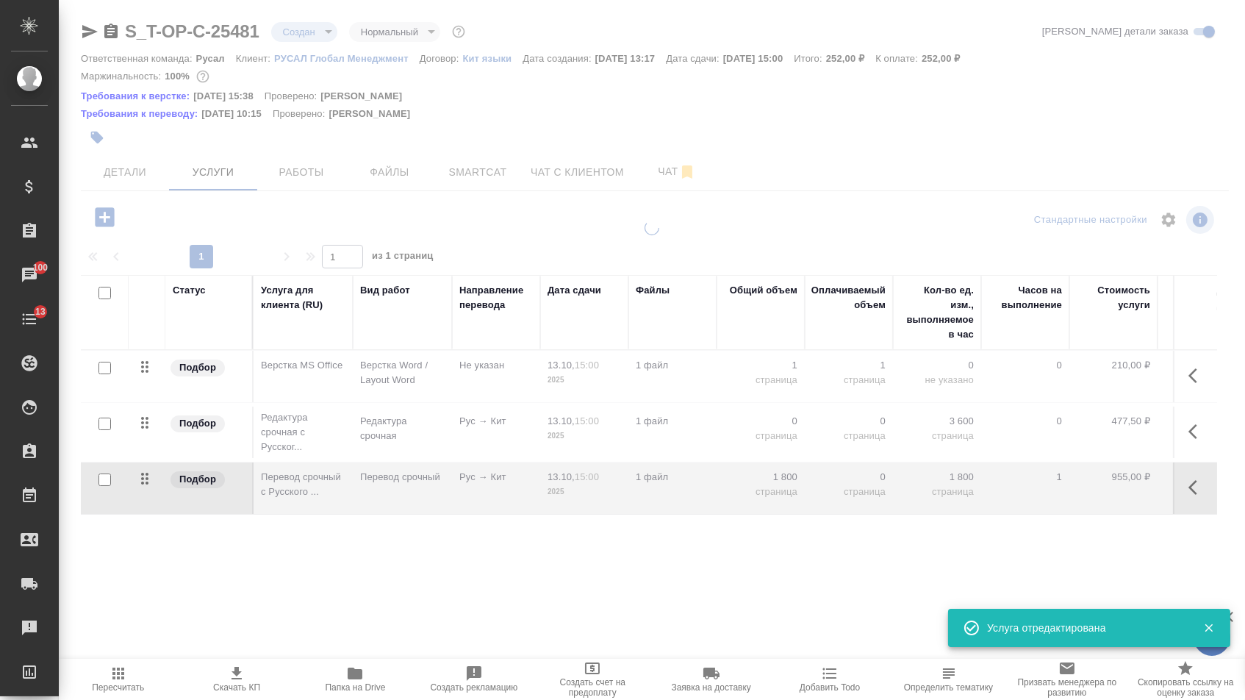
type input "urgent"
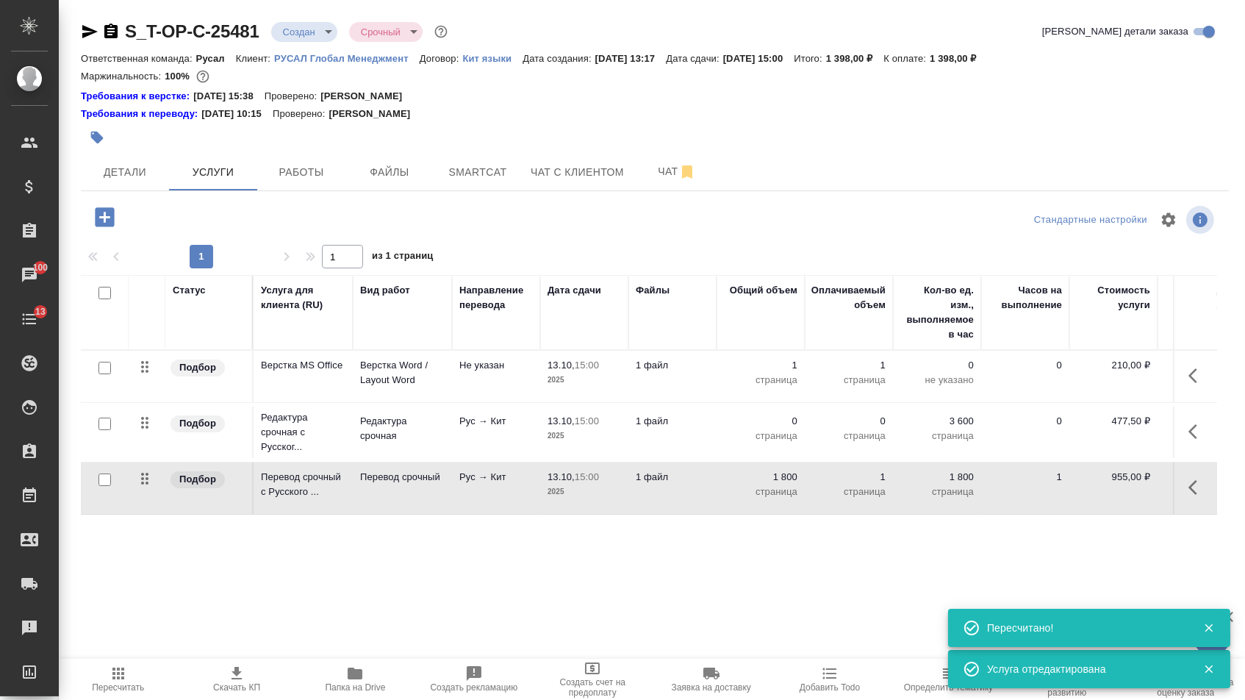
click at [1192, 440] on icon "button" at bounding box center [1198, 432] width 18 height 18
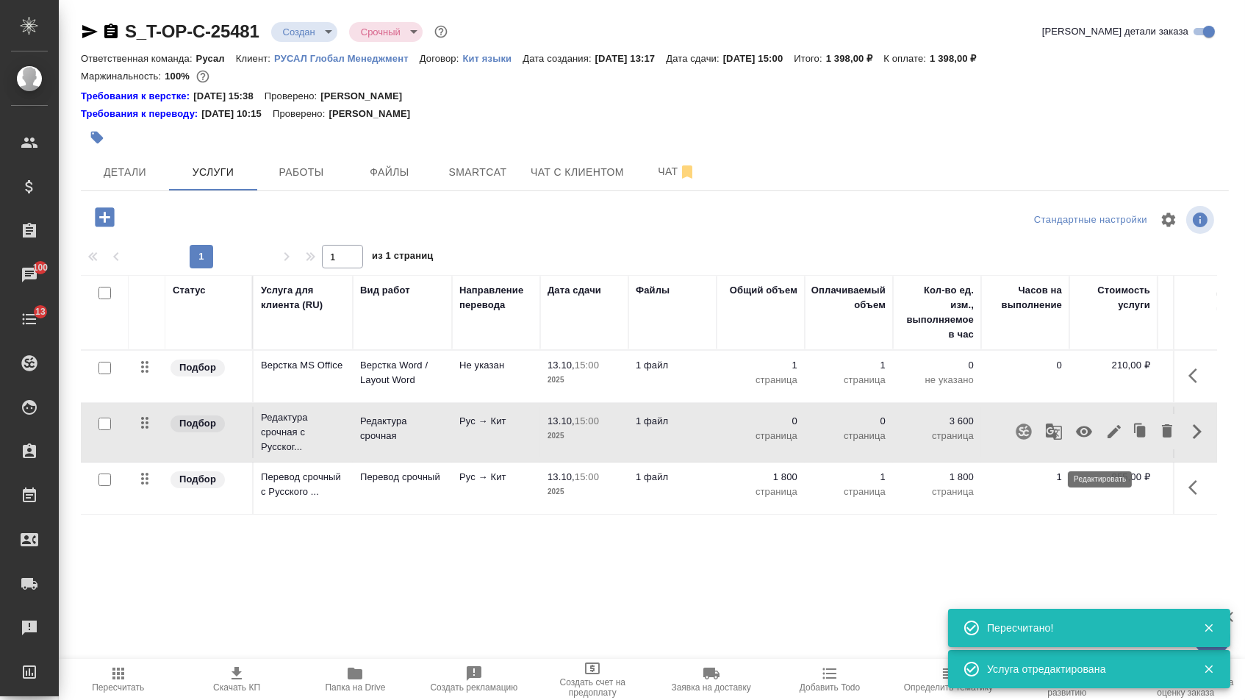
click at [1106, 440] on icon "button" at bounding box center [1114, 432] width 18 height 18
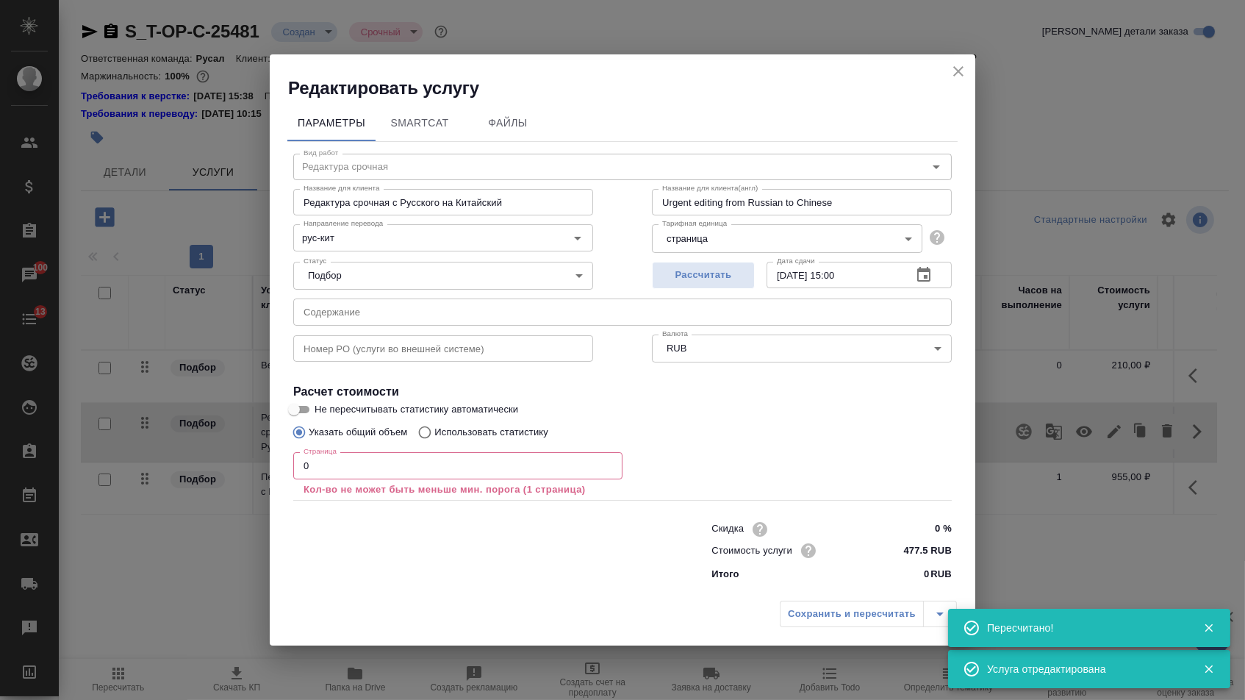
click at [404, 467] on input "0" at bounding box center [457, 465] width 329 height 26
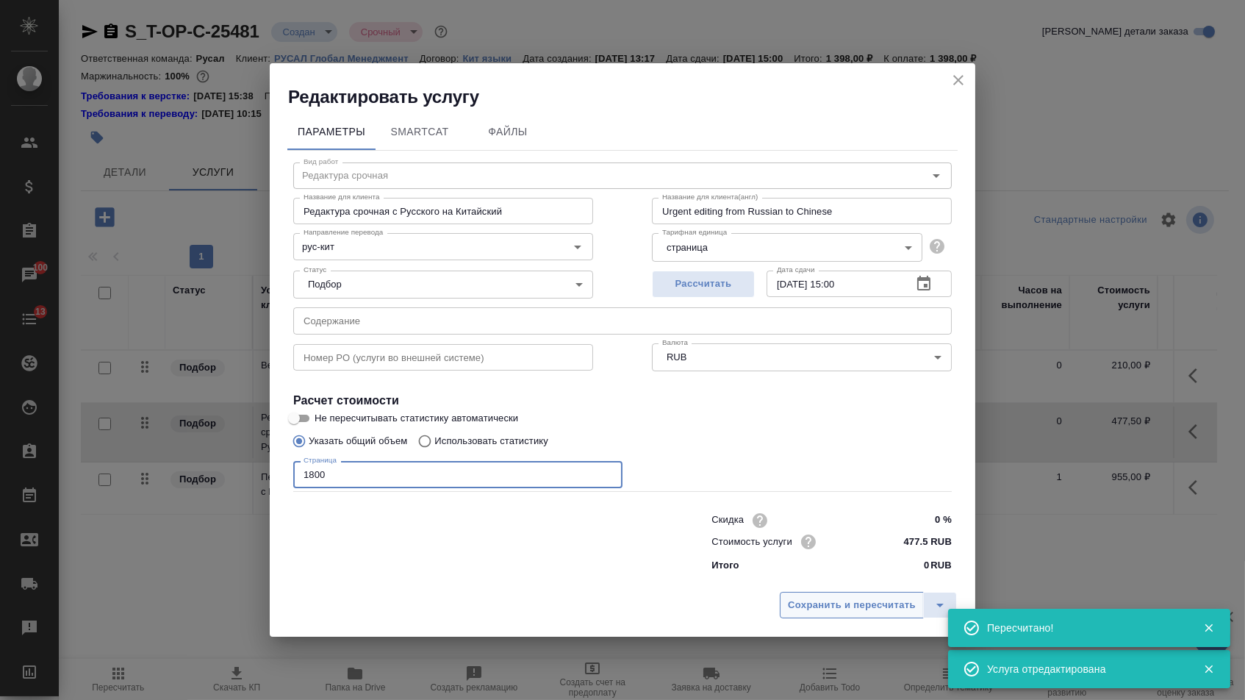
type input "1800"
click at [829, 600] on button "Сохранить и пересчитать" at bounding box center [852, 605] width 144 height 26
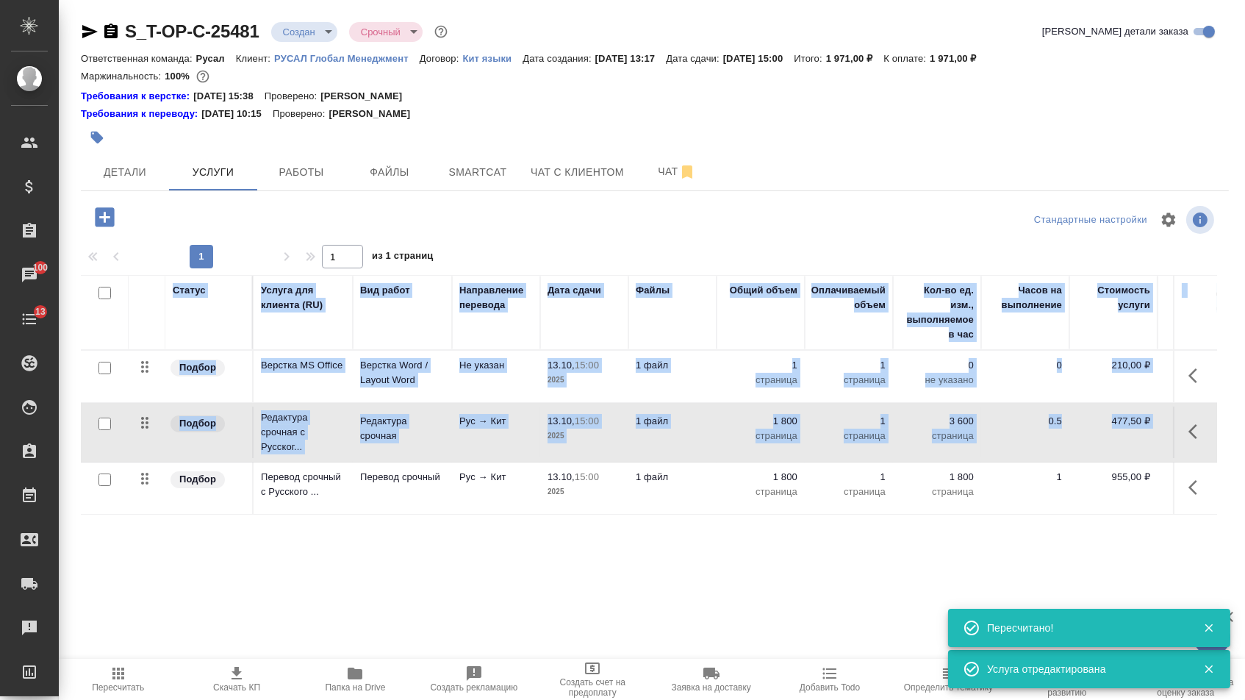
drag, startPoint x: 132, startPoint y: 489, endPoint x: 132, endPoint y: 337, distance: 152.1
click at [132, 337] on table "Статус Услуга для клиента (RU) Вид работ Направление перевода Дата сдачи Файлы …" at bounding box center [774, 395] width 1386 height 240
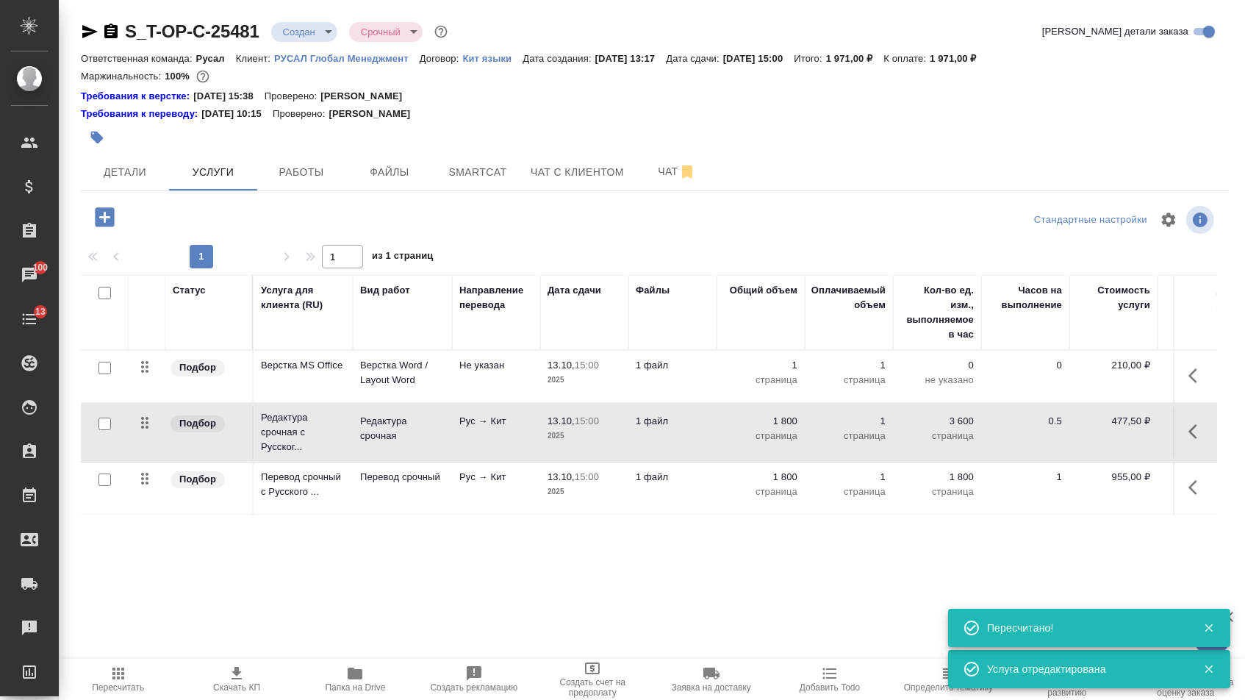
click at [116, 498] on td at bounding box center [105, 487] width 48 height 51
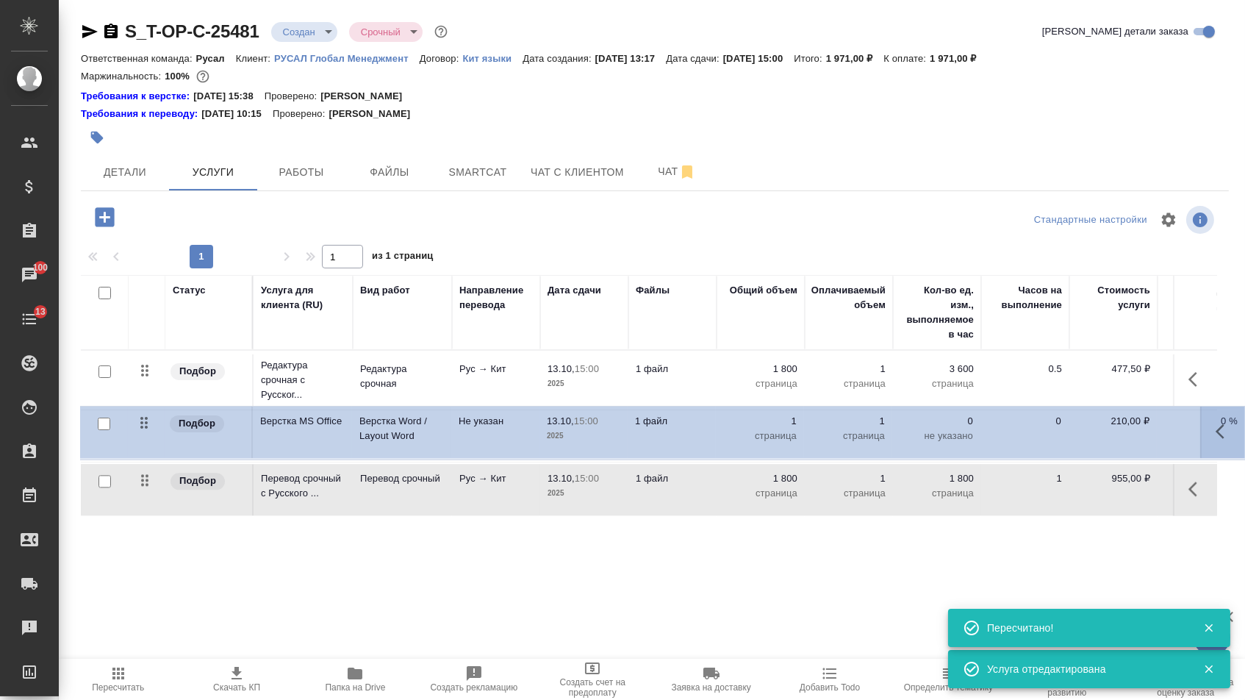
drag, startPoint x: 143, startPoint y: 369, endPoint x: 138, endPoint y: 549, distance: 180.2
click at [139, 548] on div "Статус Услуга для клиента (RU) Вид работ Направление перевода Дата сдачи Файлы …" at bounding box center [649, 433] width 1136 height 316
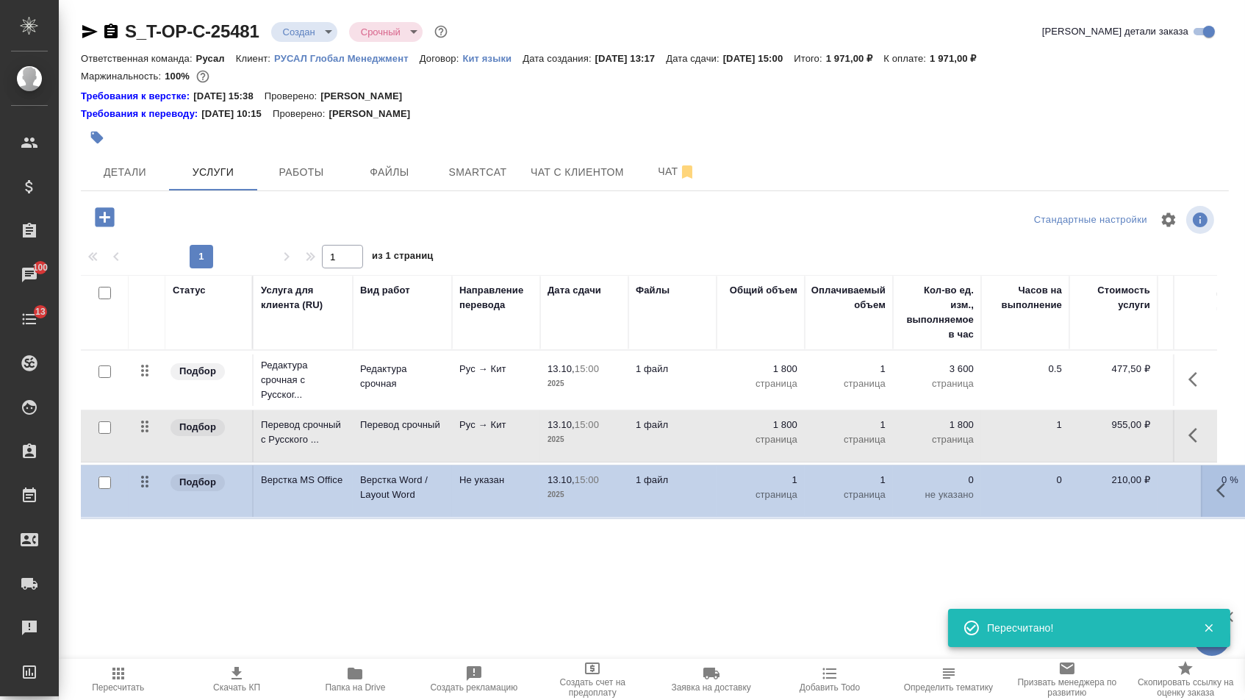
drag, startPoint x: 139, startPoint y: 381, endPoint x: 139, endPoint y: 494, distance: 112.5
click at [139, 495] on table "Статус Услуга для клиента (RU) Вид работ Направление перевода Дата сдачи Файлы …" at bounding box center [774, 395] width 1386 height 241
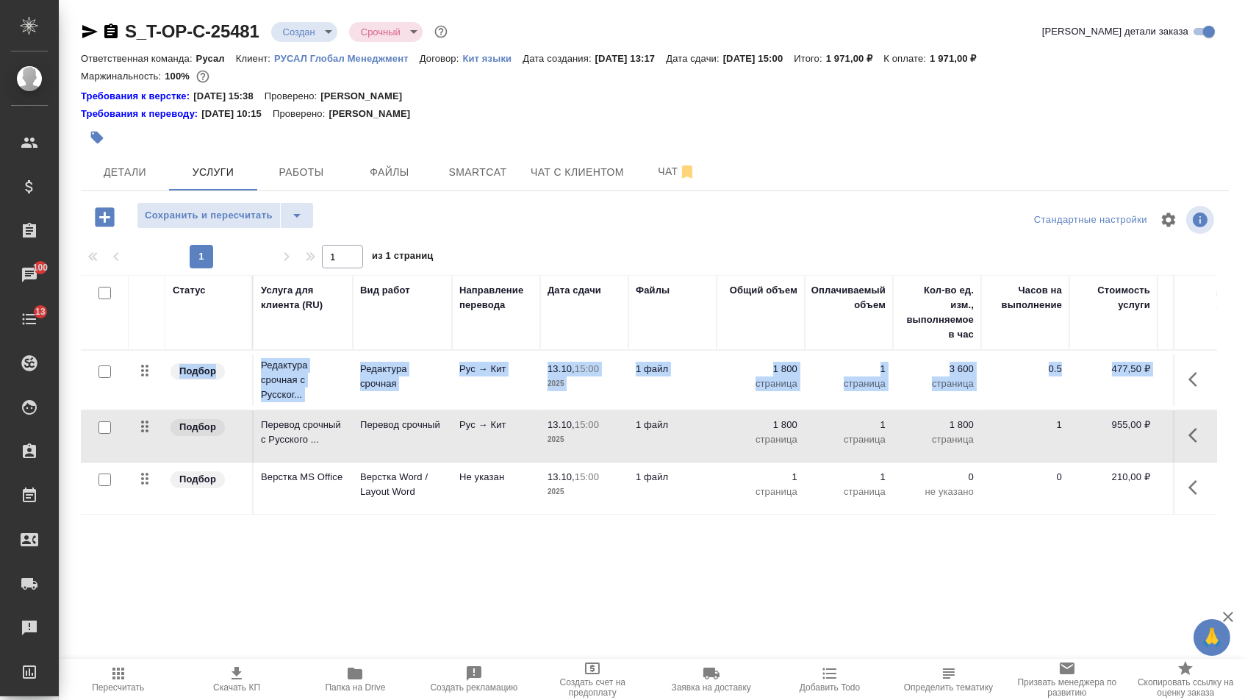
drag, startPoint x: 155, startPoint y: 374, endPoint x: 144, endPoint y: 432, distance: 59.1
click at [145, 432] on tbody "Подбор Редактура срочная с Русског... Редактура срочная Рус → Кит 13.10, 15:00 …" at bounding box center [774, 433] width 1386 height 164
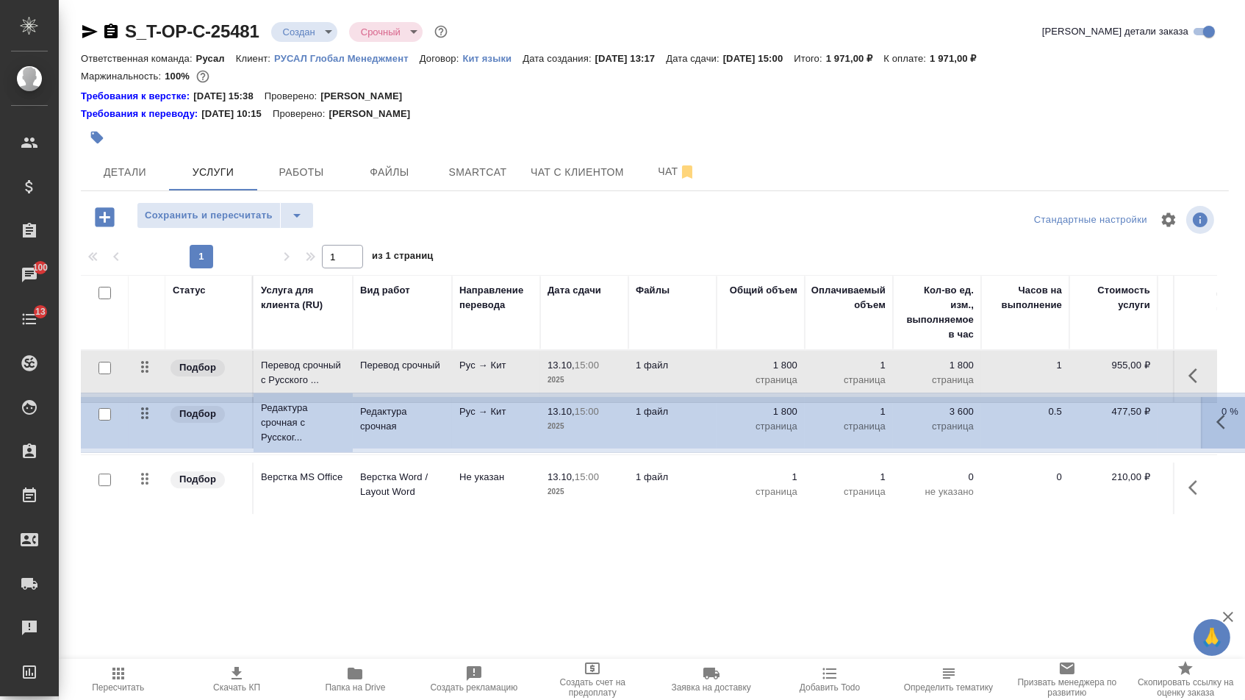
drag, startPoint x: 155, startPoint y: 380, endPoint x: 152, endPoint y: 433, distance: 53.0
click at [154, 429] on tbody "Подбор Редактура срочная с Русског... Редактура срочная Рус → Кит 13.10, 15:00 …" at bounding box center [774, 432] width 1386 height 165
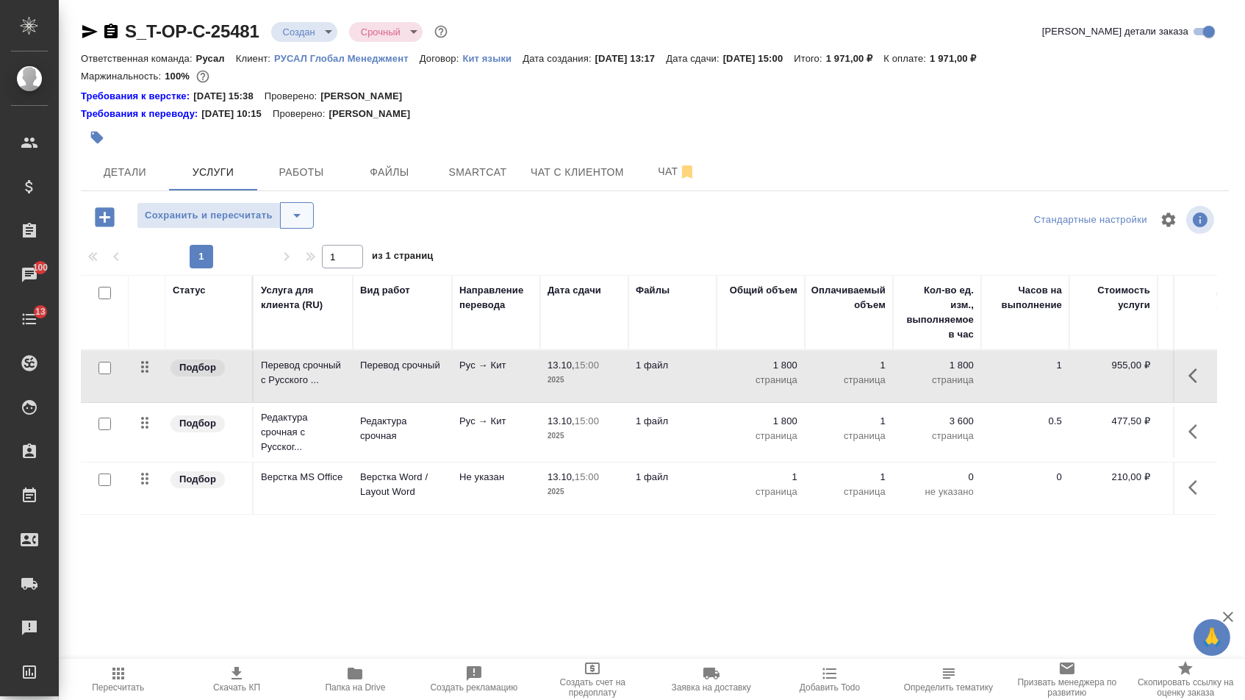
click at [314, 223] on button "split button" at bounding box center [297, 215] width 34 height 26
click at [299, 262] on li "Сохранить" at bounding box center [231, 255] width 181 height 24
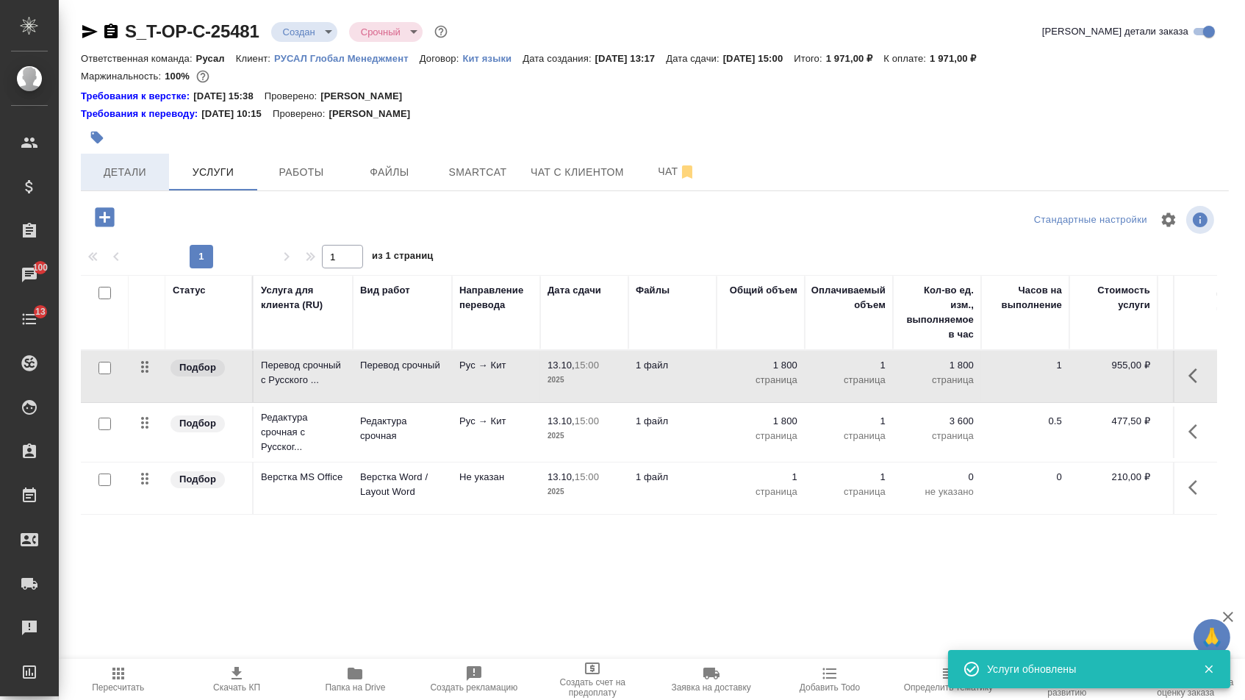
click at [141, 165] on button "Детали" at bounding box center [125, 172] width 88 height 37
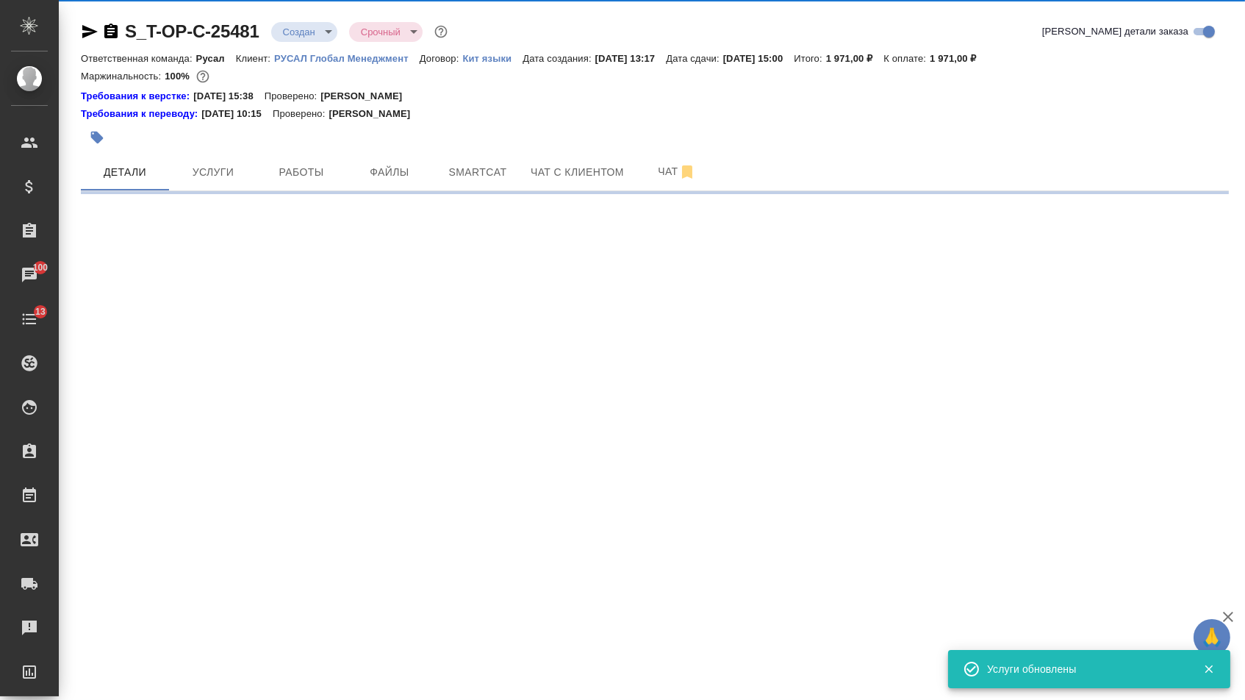
select select "RU"
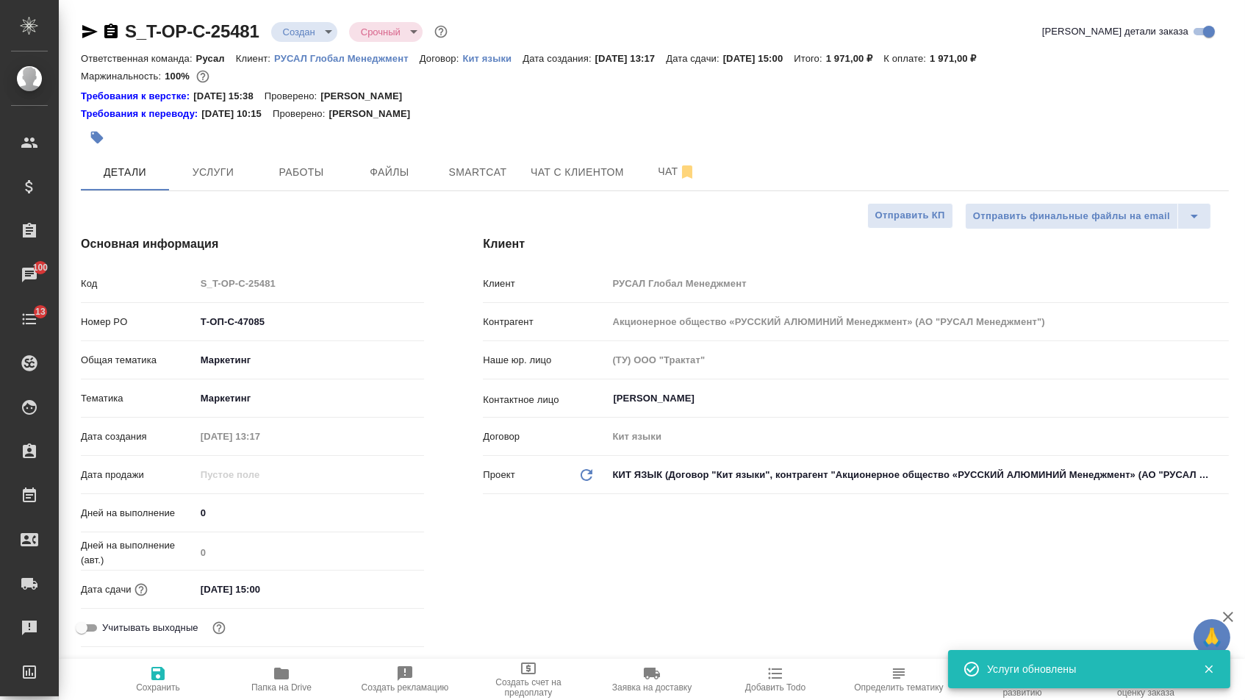
type textarea "x"
click at [293, 28] on body "🙏 .cls-1 fill:#fff; AWATERA [PERSON_NAME] Спецификации Заказы 100 Чаты 13 Todo …" at bounding box center [622, 350] width 1245 height 700
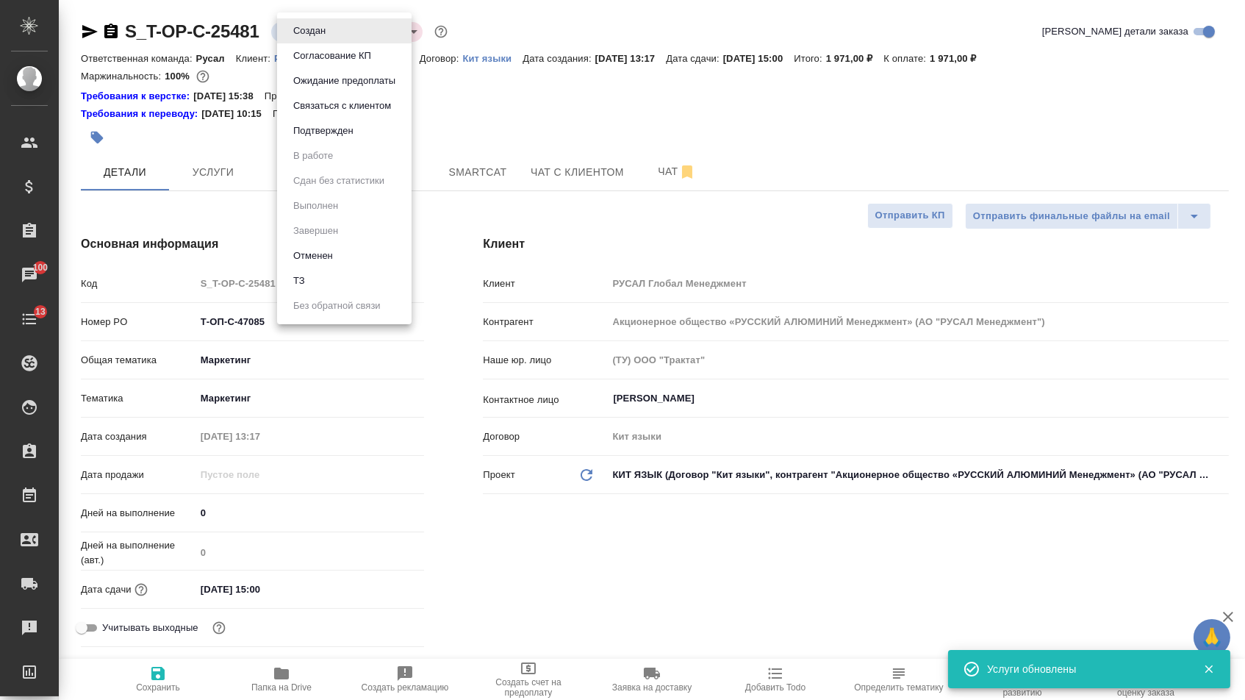
click at [293, 139] on button "Подтвержден" at bounding box center [323, 131] width 69 height 16
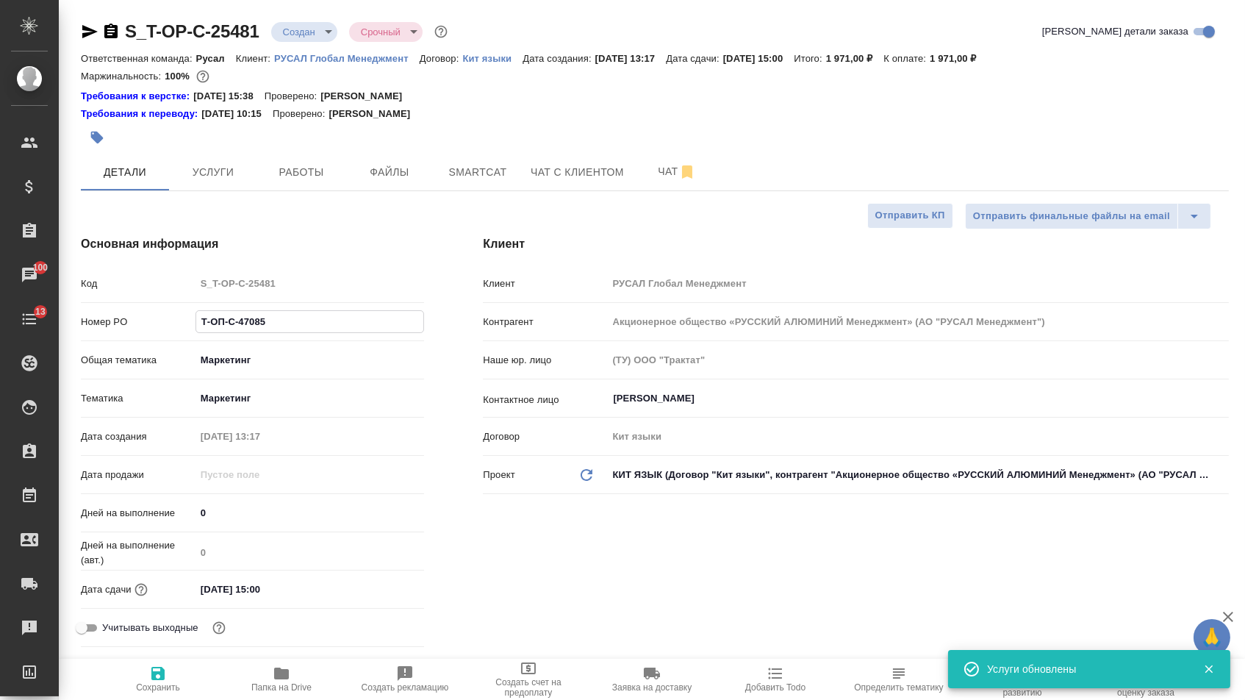
drag, startPoint x: 276, startPoint y: 335, endPoint x: 110, endPoint y: 277, distance: 176.0
click at [110, 277] on div "Код S_T-OP-C-25481 Номер PO Т-ОП-С-47085 Общая тематика Маркетинг marketing Тем…" at bounding box center [252, 461] width 343 height 382
type textarea "x"
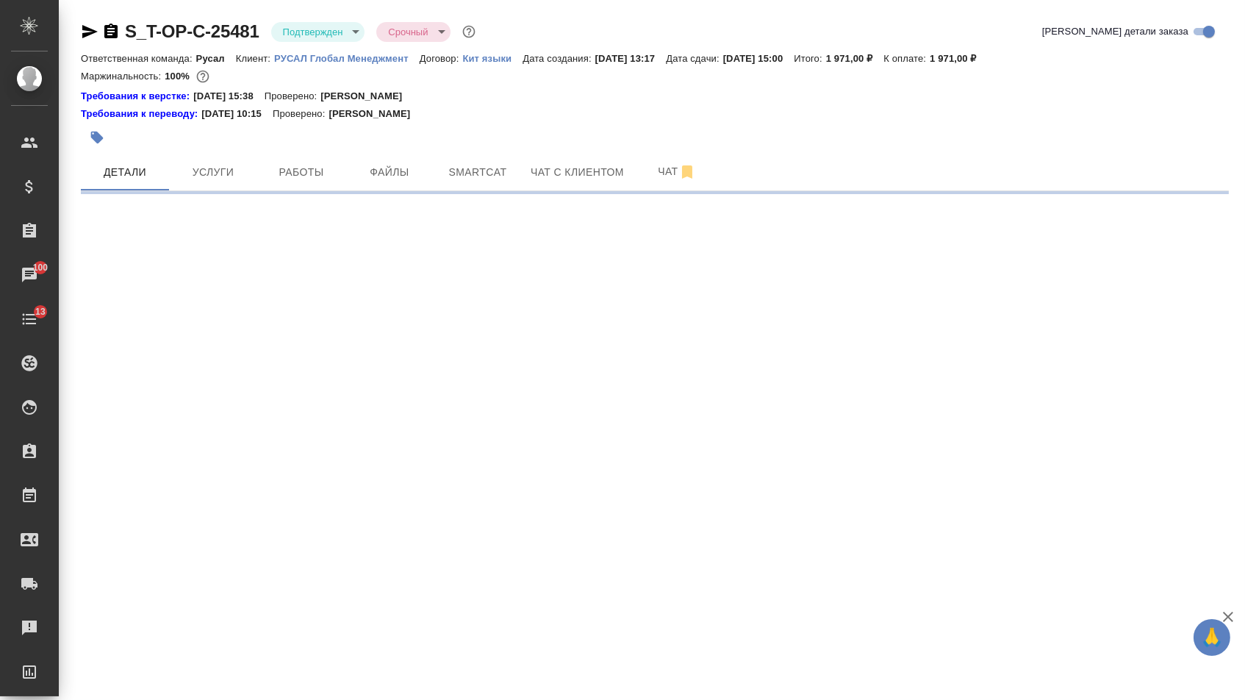
select select "RU"
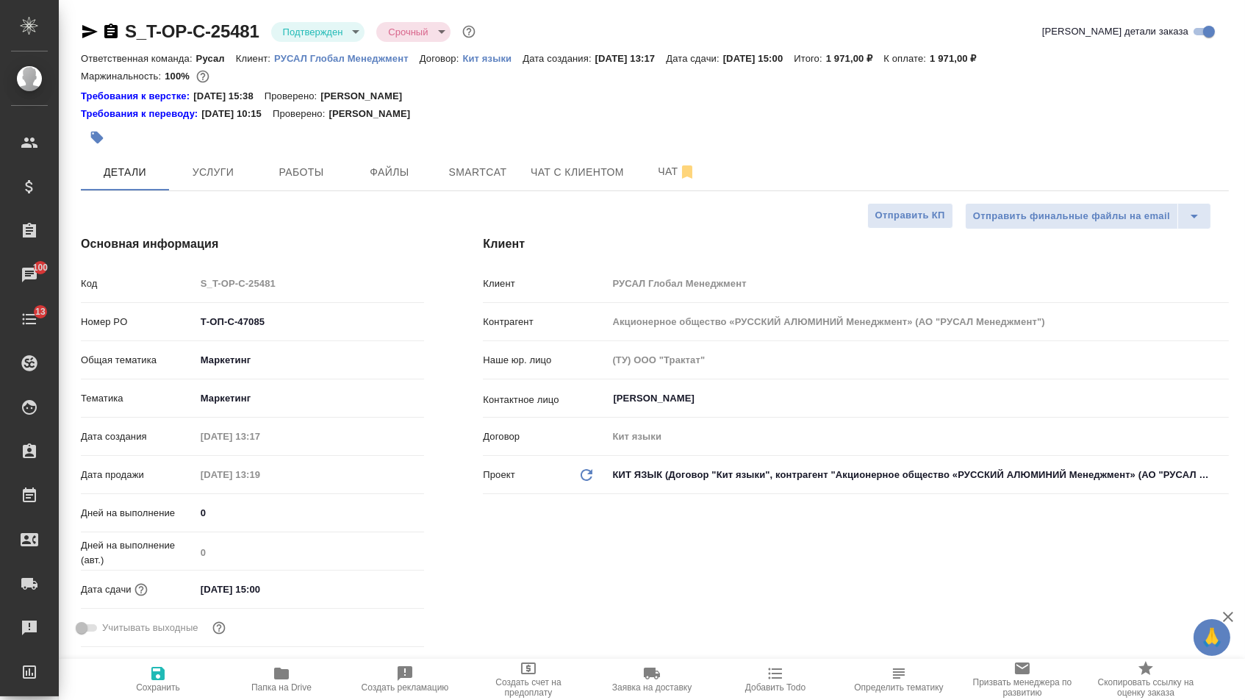
type textarea "x"
click at [93, 31] on icon "button" at bounding box center [89, 31] width 15 height 13
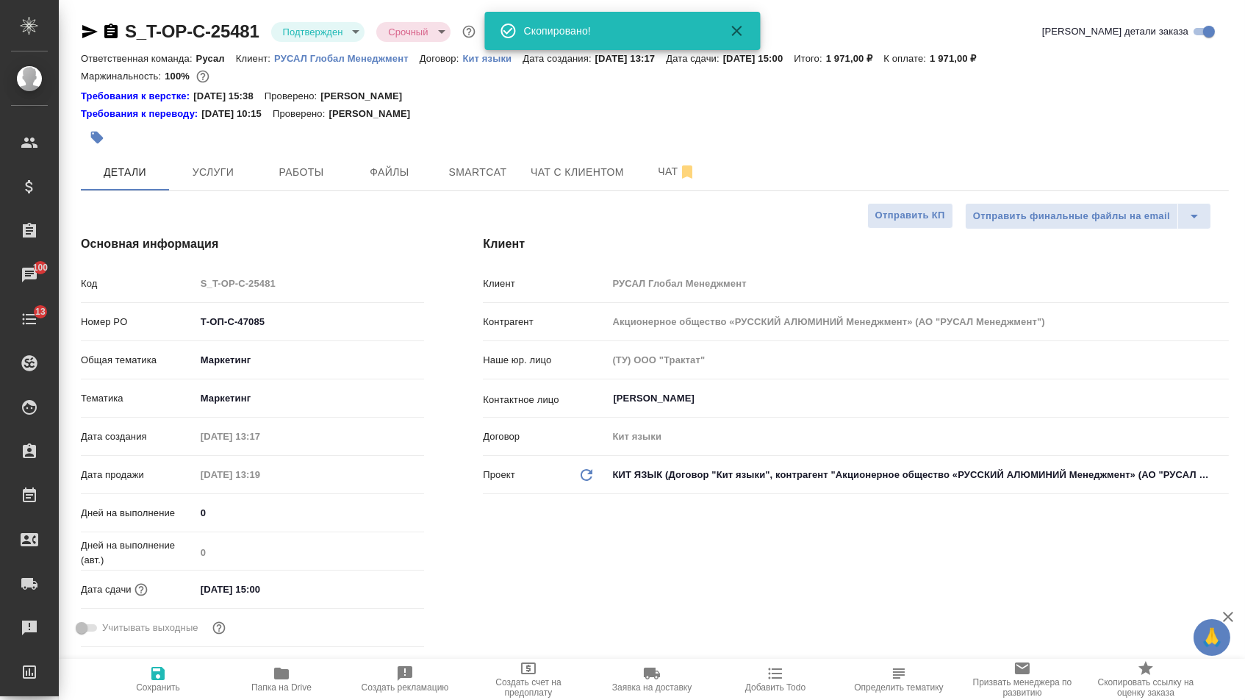
type textarea "x"
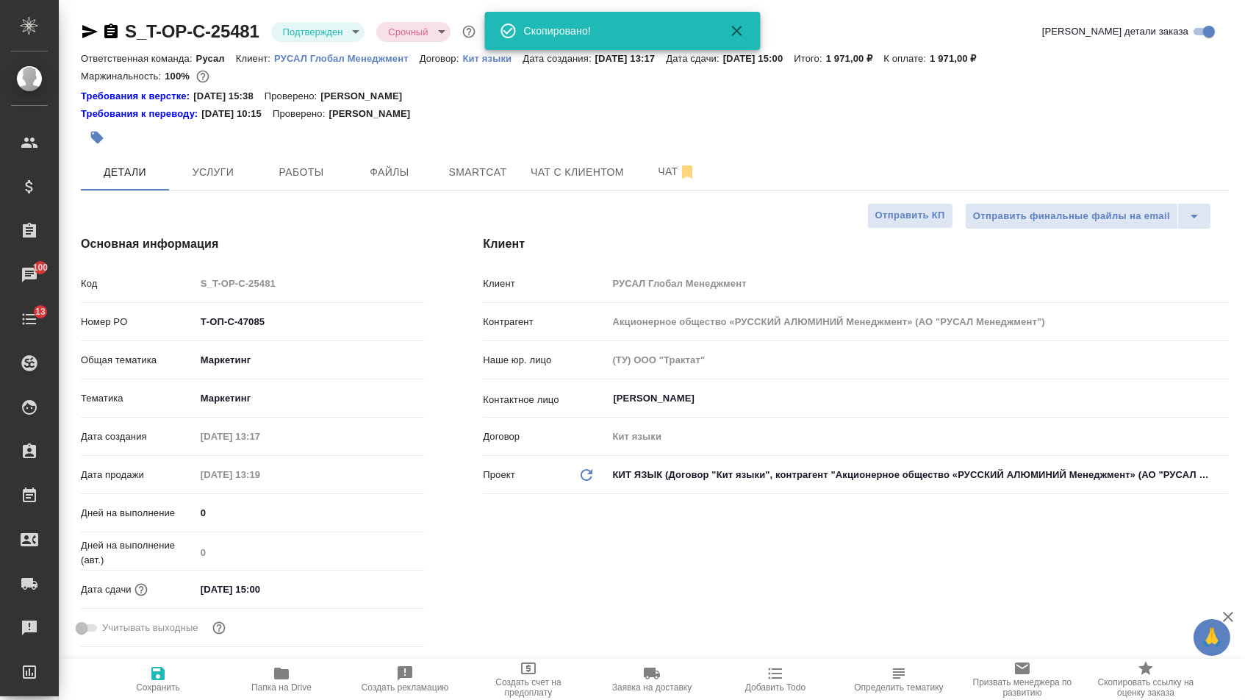
type textarea "x"
